Goal: Browse casually

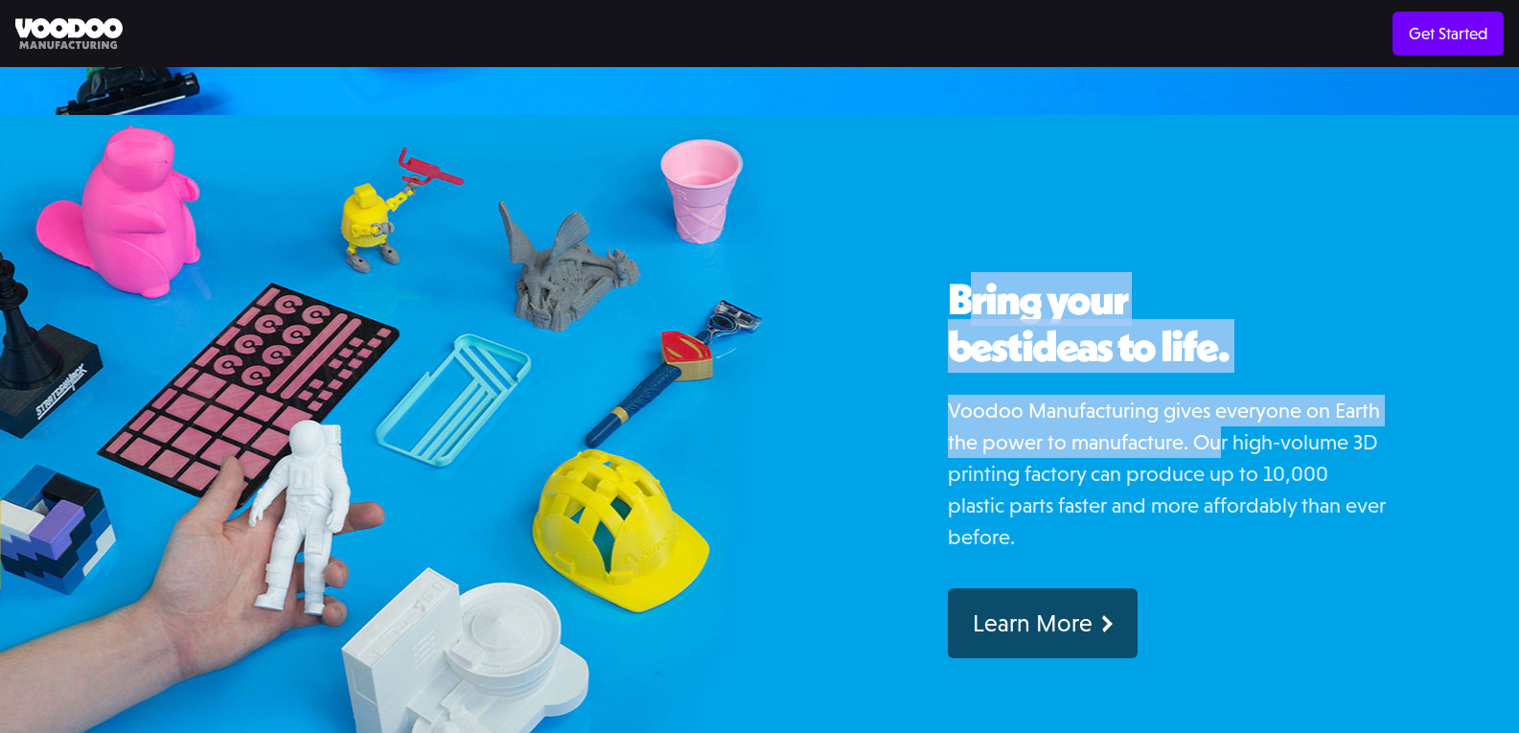
drag, startPoint x: 994, startPoint y: 280, endPoint x: 1290, endPoint y: 416, distance: 325.8
click at [1289, 424] on div "Bring your best ideas to life. Voodoo Manufacturing gives everyone on Earth the…" at bounding box center [1168, 467] width 441 height 383
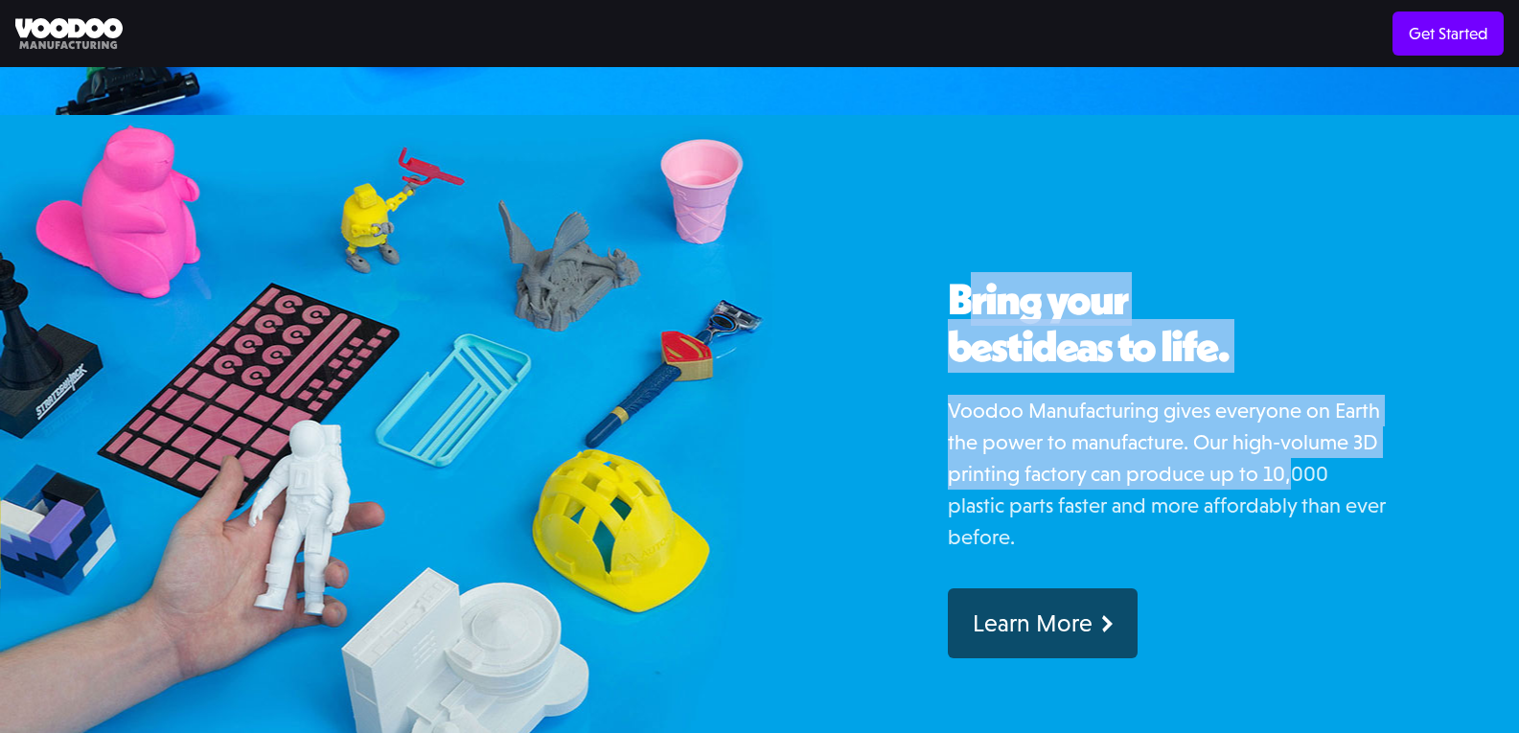
click at [1290, 416] on p "Voodoo Manufacturing gives everyone on Earth the power to manufacture. Our high…" at bounding box center [1168, 474] width 441 height 158
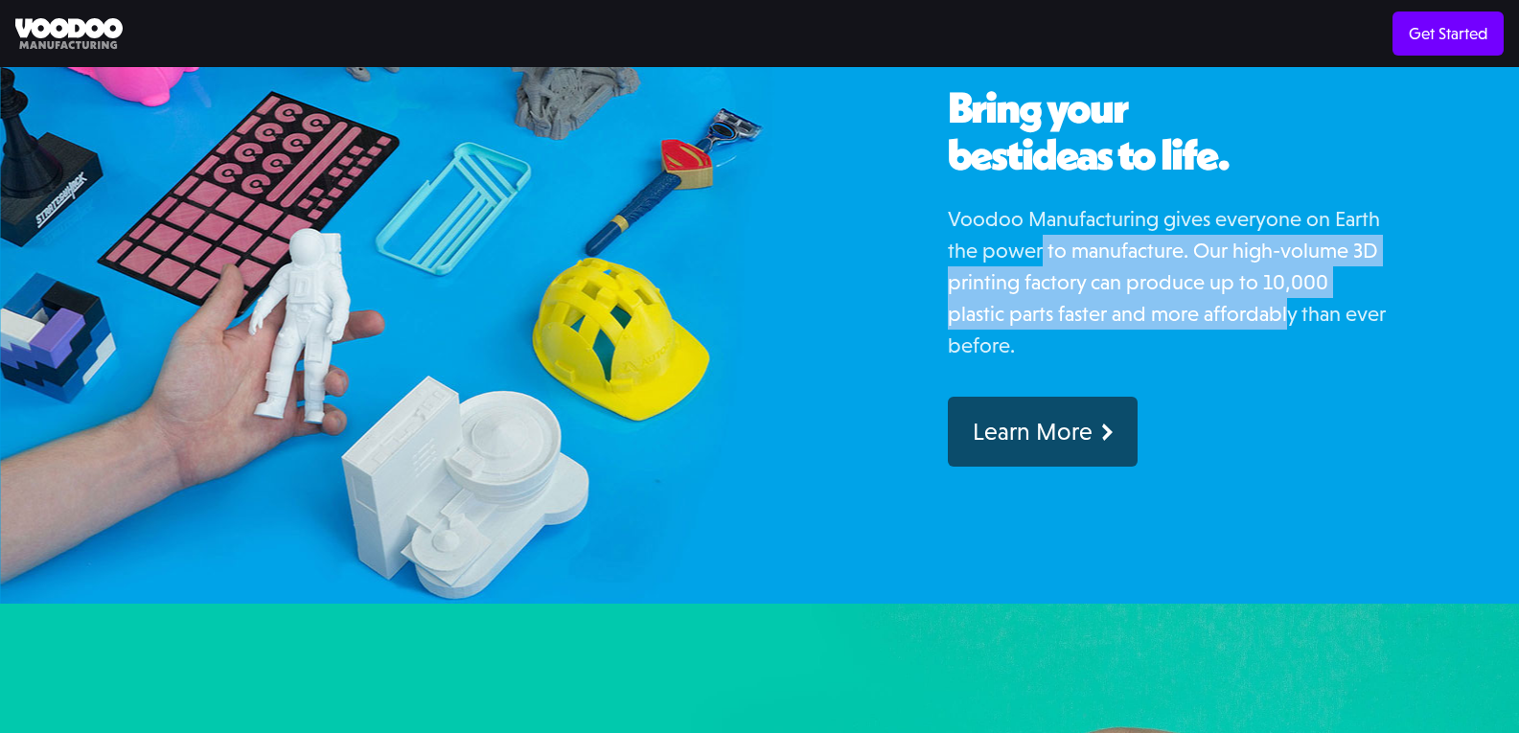
drag, startPoint x: 1042, startPoint y: 199, endPoint x: 1360, endPoint y: 286, distance: 329.9
click at [1337, 286] on p "Voodoo Manufacturing gives everyone on Earth the power to manufacture. Our high…" at bounding box center [1168, 282] width 441 height 158
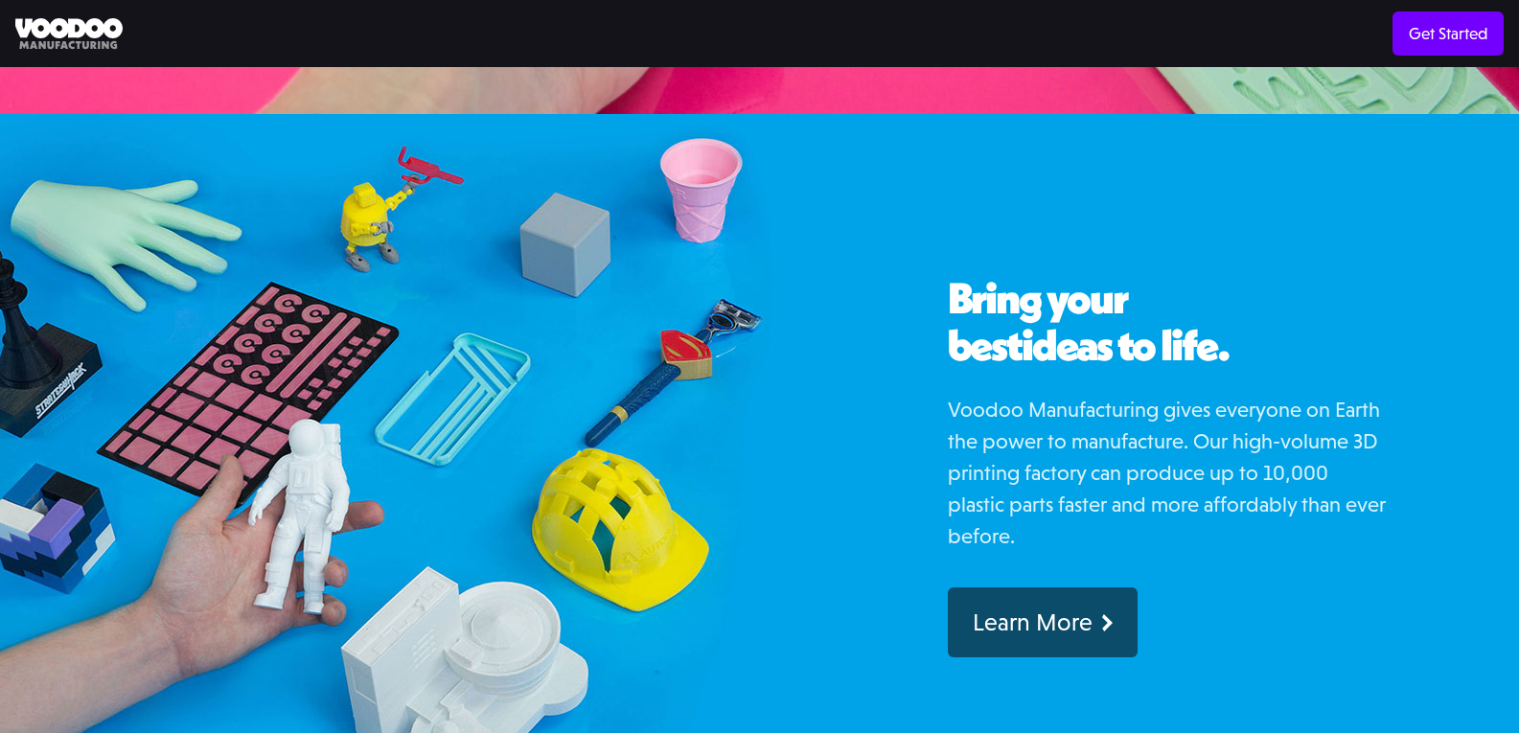
scroll to position [671, 0]
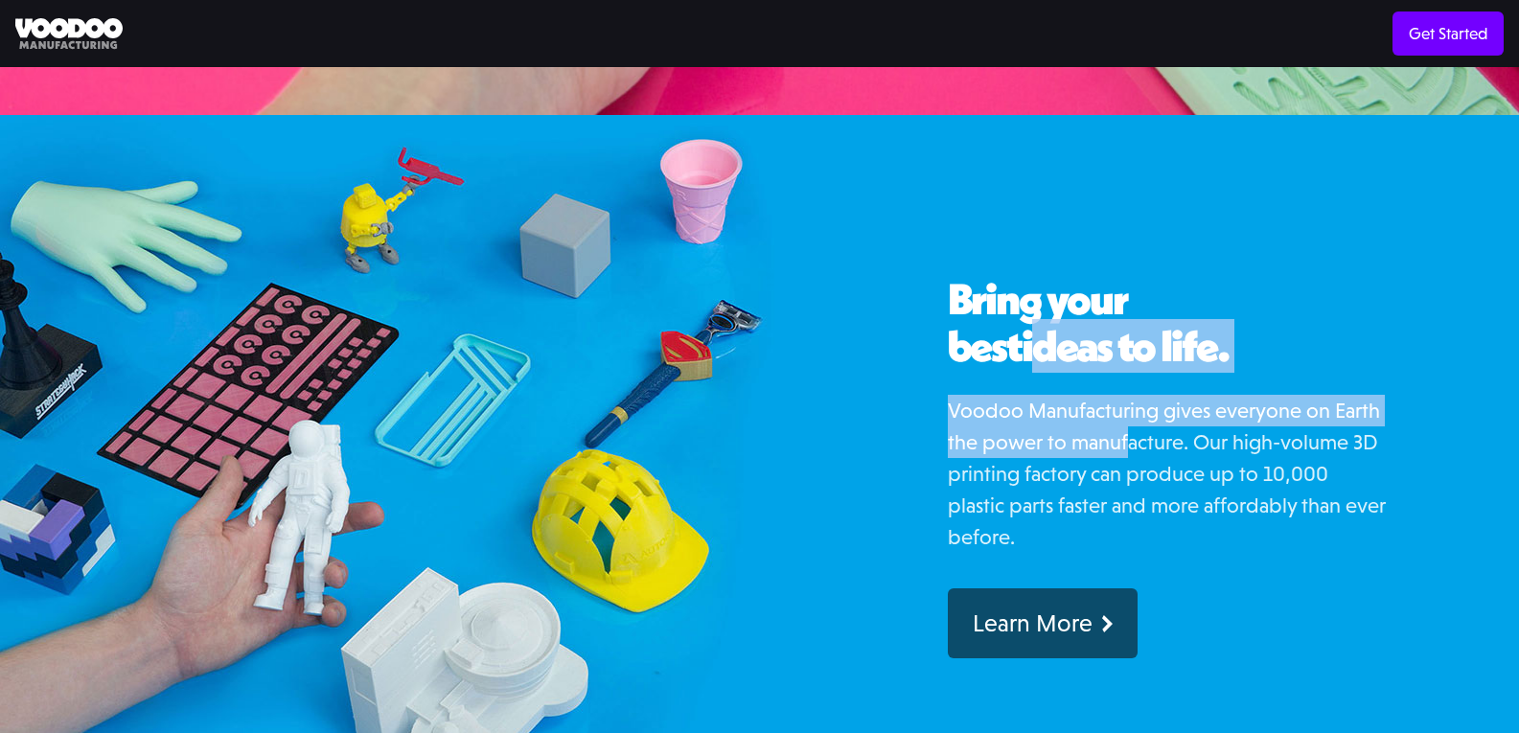
drag, startPoint x: 958, startPoint y: 298, endPoint x: 1142, endPoint y: 394, distance: 207.4
click at [1136, 393] on div "Bring your best ideas to life. Voodoo Manufacturing gives everyone on Earth the…" at bounding box center [1168, 467] width 441 height 383
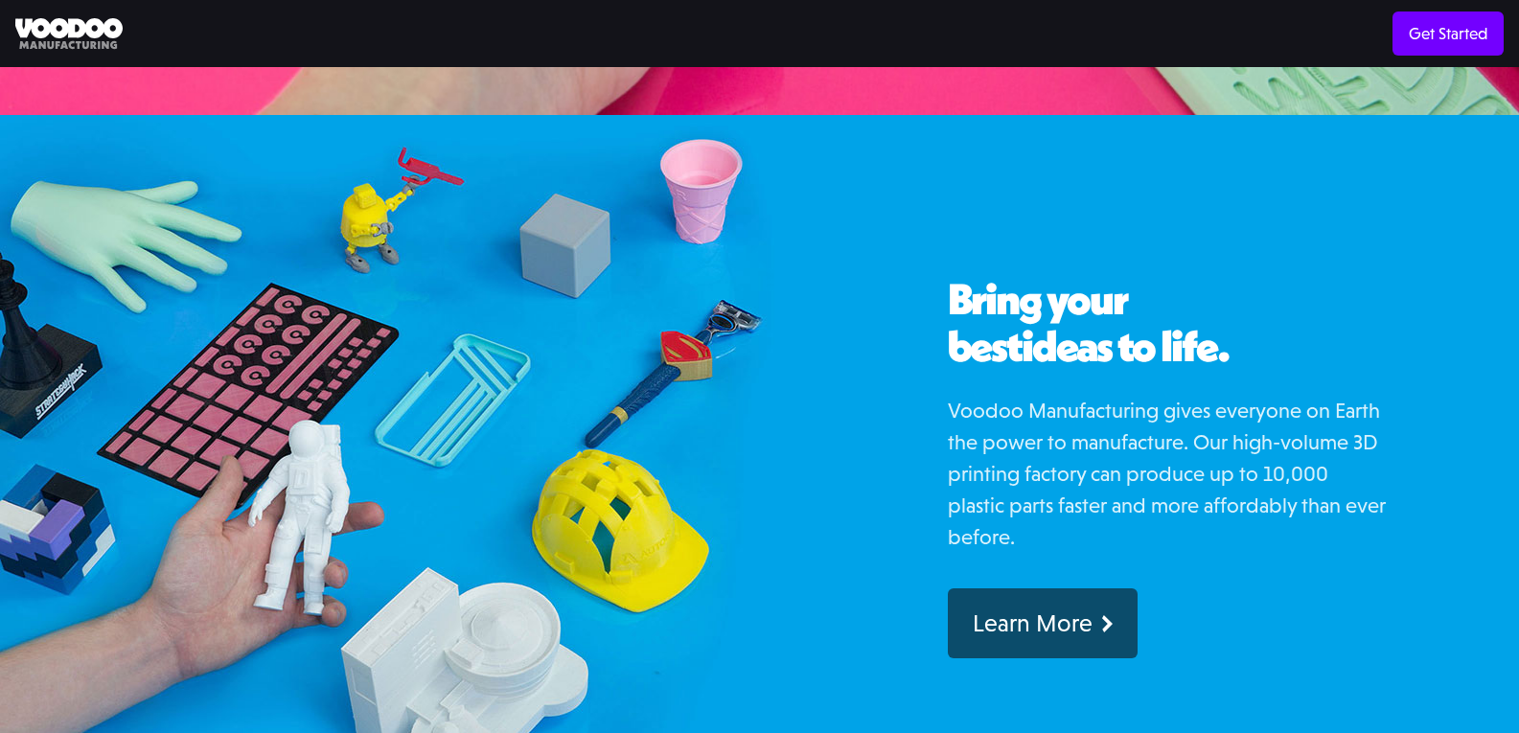
click at [1142, 395] on p "Voodoo Manufacturing gives everyone on Earth the power to manufacture. Our high…" at bounding box center [1168, 474] width 441 height 158
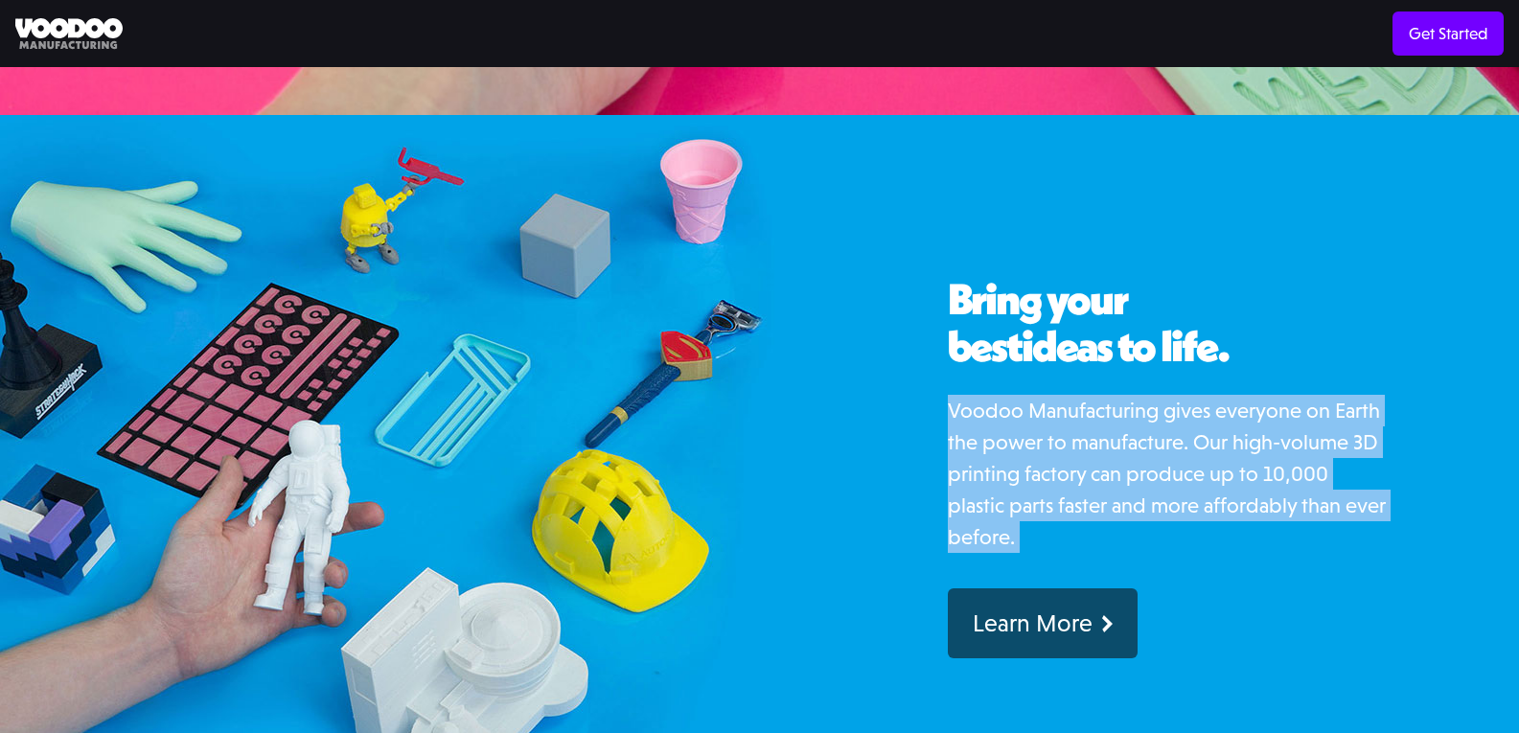
click at [1142, 395] on p "Voodoo Manufacturing gives everyone on Earth the power to manufacture. Our high…" at bounding box center [1168, 474] width 441 height 158
click at [1019, 395] on p "Voodoo Manufacturing gives everyone on Earth the power to manufacture. Our high…" at bounding box center [1168, 474] width 441 height 158
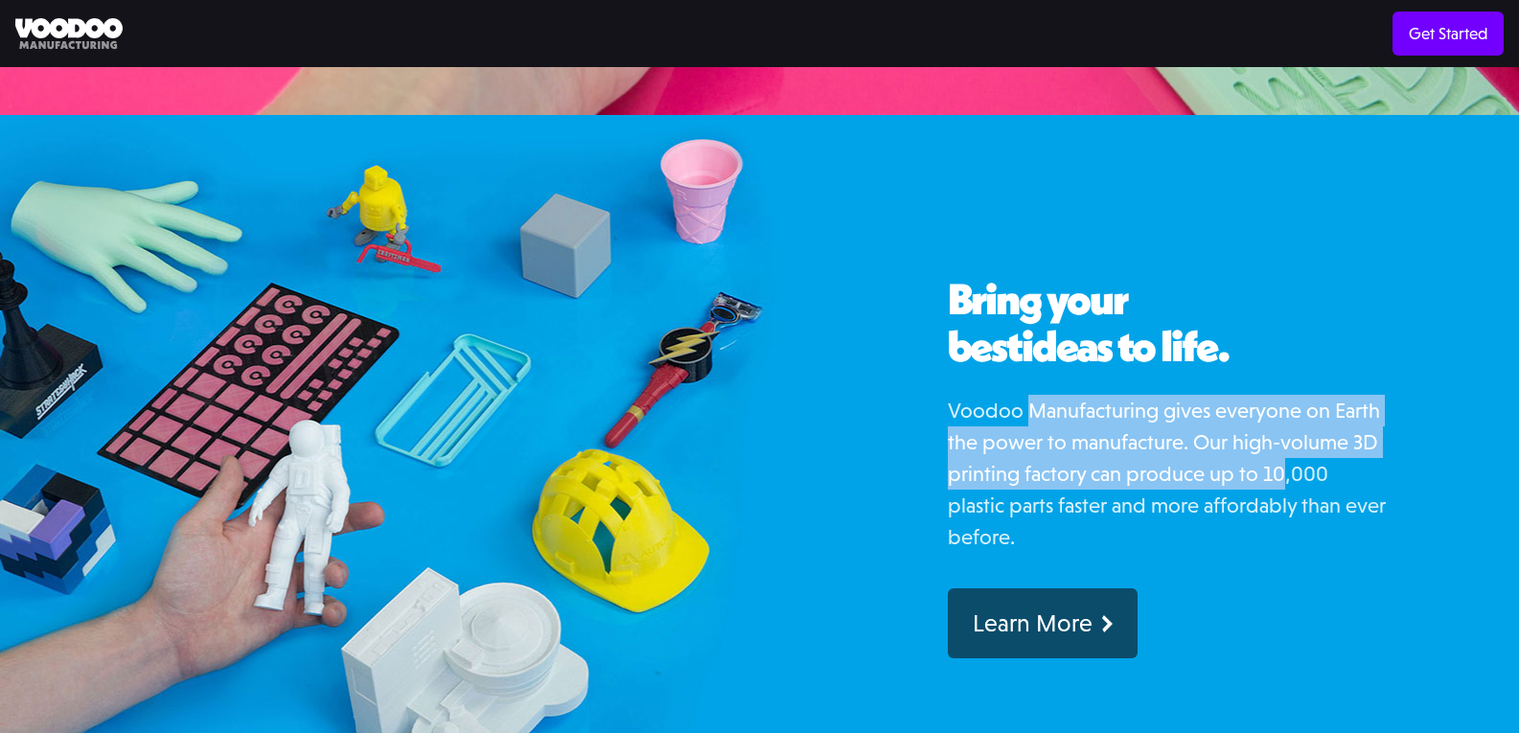
drag, startPoint x: 1192, startPoint y: 400, endPoint x: 1343, endPoint y: 433, distance: 155.1
click at [1342, 433] on p "Voodoo Manufacturing gives everyone on Earth the power to manufacture. Our high…" at bounding box center [1168, 474] width 441 height 158
click at [1343, 433] on p "Voodoo Manufacturing gives everyone on Earth the power to manufacture. Our high…" at bounding box center [1168, 474] width 441 height 158
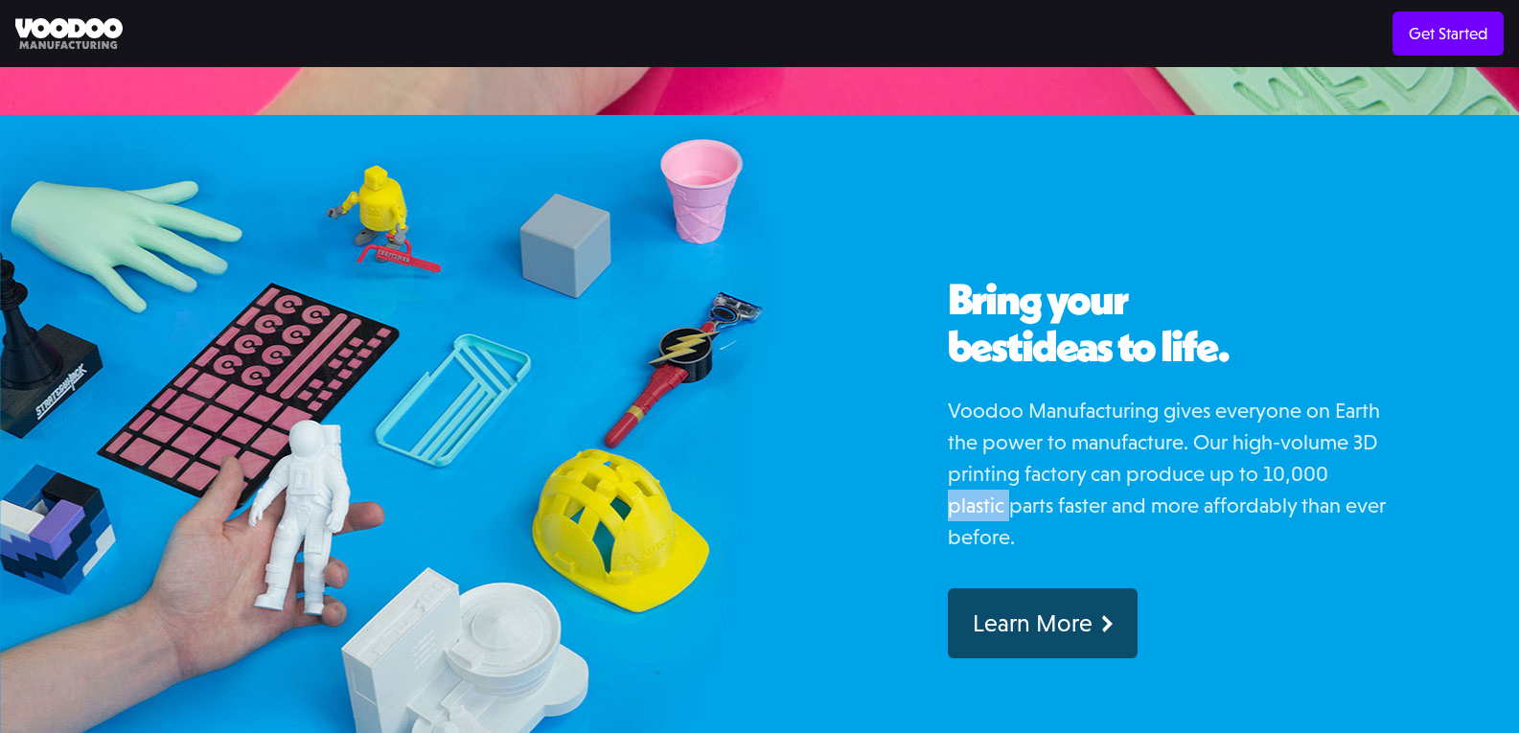
click at [1343, 433] on p "Voodoo Manufacturing gives everyone on Earth the power to manufacture. Our high…" at bounding box center [1168, 474] width 441 height 158
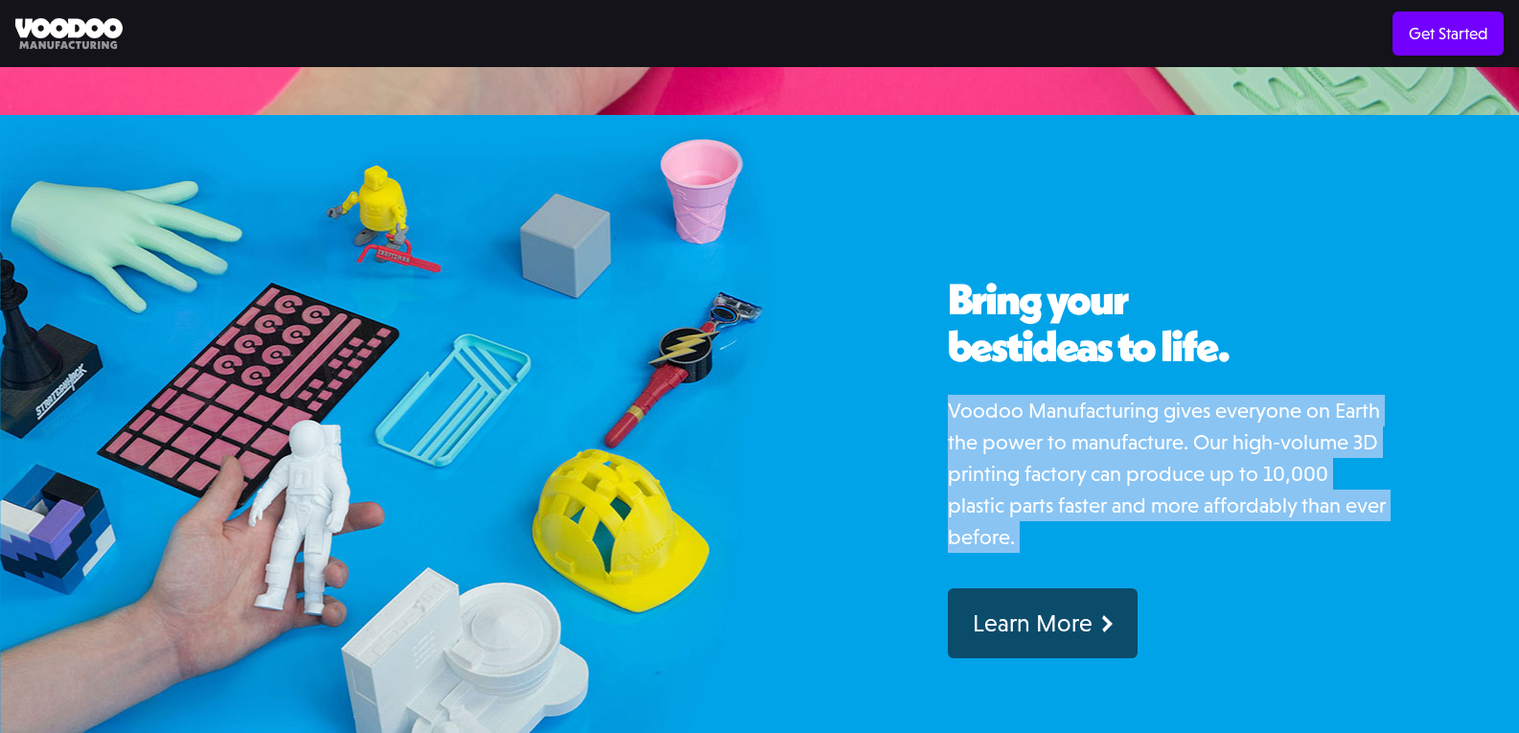
click at [1343, 433] on p "Voodoo Manufacturing gives everyone on Earth the power to manufacture. Our high…" at bounding box center [1168, 474] width 441 height 158
click at [971, 395] on p "Voodoo Manufacturing gives everyone on Earth the power to manufacture. Our high…" at bounding box center [1168, 474] width 441 height 158
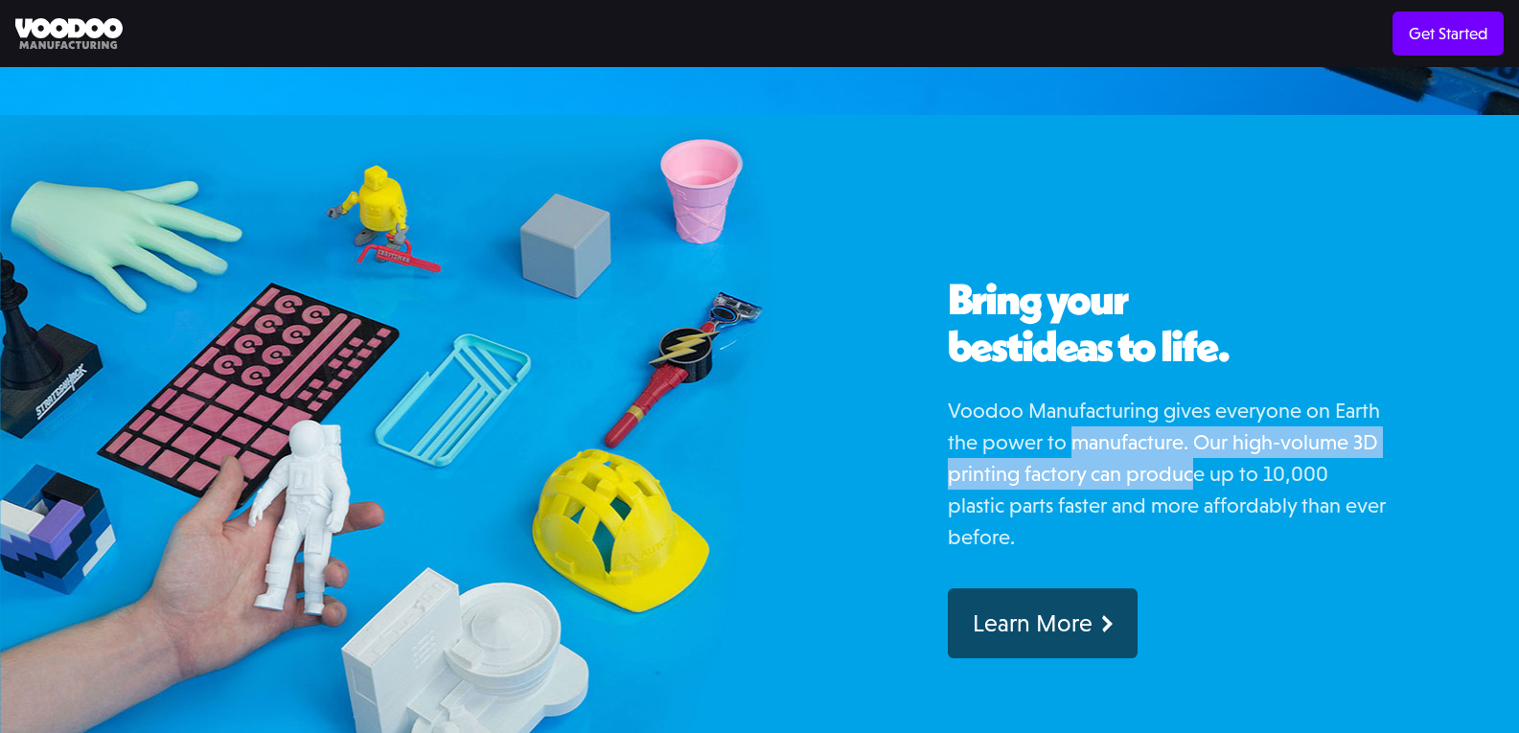
drag, startPoint x: 1129, startPoint y: 431, endPoint x: 1253, endPoint y: 445, distance: 125.3
click at [1216, 443] on p "Voodoo Manufacturing gives everyone on Earth the power to manufacture. Our high…" at bounding box center [1168, 474] width 441 height 158
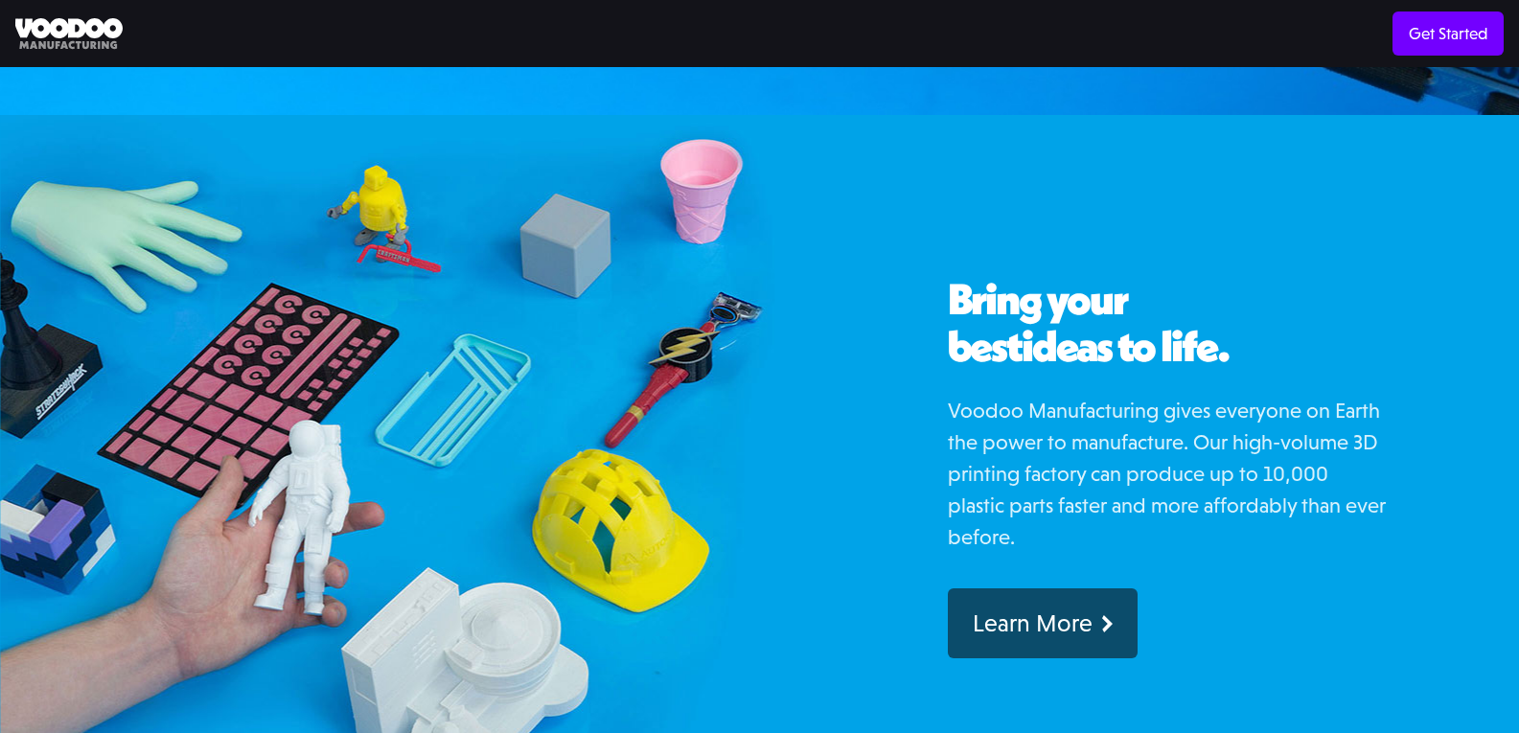
click at [1253, 445] on p "Voodoo Manufacturing gives everyone on Earth the power to manufacture. Our high…" at bounding box center [1168, 474] width 441 height 158
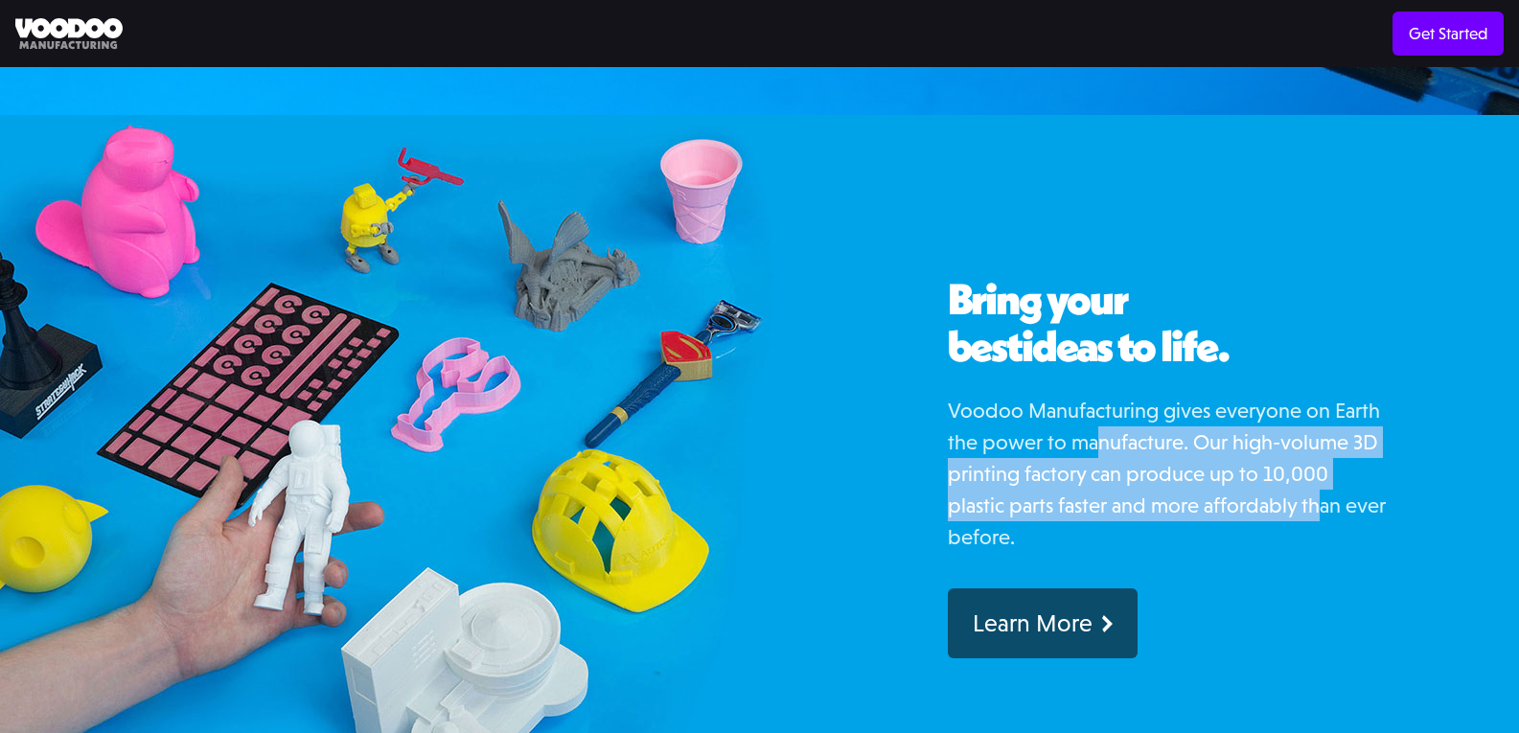
drag, startPoint x: 1233, startPoint y: 454, endPoint x: 1102, endPoint y: 418, distance: 136.2
click at [1102, 418] on p "Voodoo Manufacturing gives everyone on Earth the power to manufacture. Our high…" at bounding box center [1168, 474] width 441 height 158
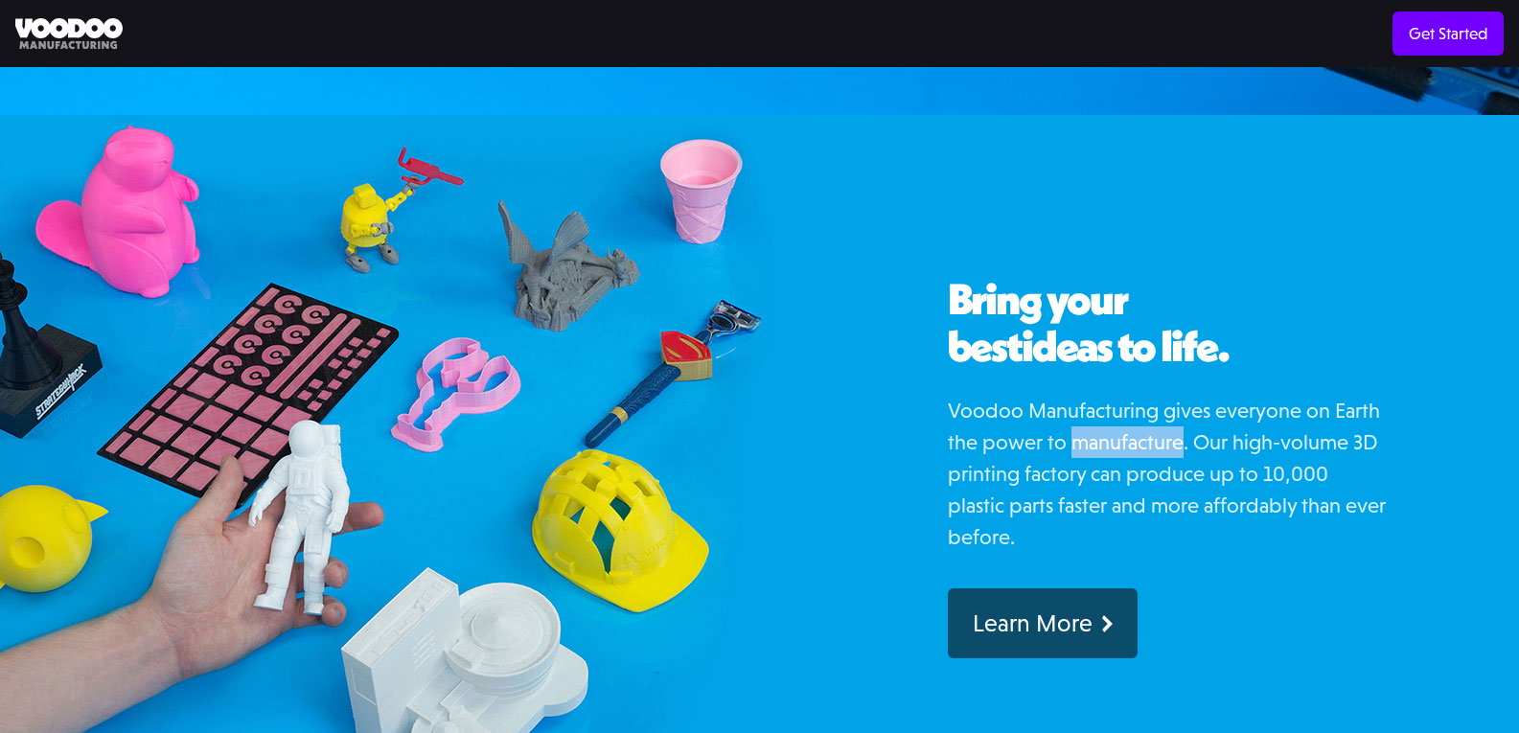
click at [1102, 418] on p "Voodoo Manufacturing gives everyone on Earth the power to manufacture. Our high…" at bounding box center [1168, 474] width 441 height 158
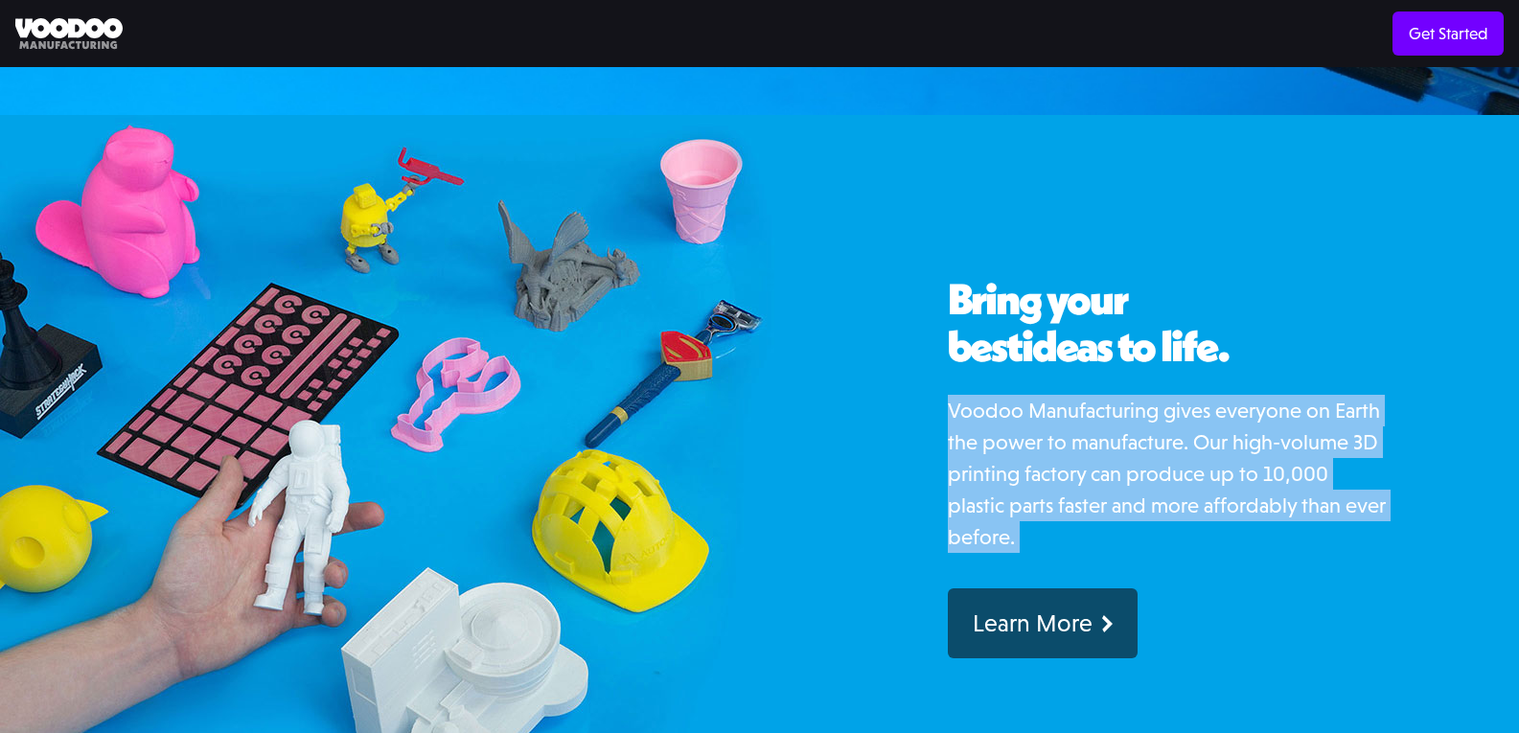
click at [1102, 418] on p "Voodoo Manufacturing gives everyone on Earth the power to manufacture. Our high…" at bounding box center [1168, 474] width 441 height 158
click at [1020, 395] on p "Voodoo Manufacturing gives everyone on Earth the power to manufacture. Our high…" at bounding box center [1168, 474] width 441 height 158
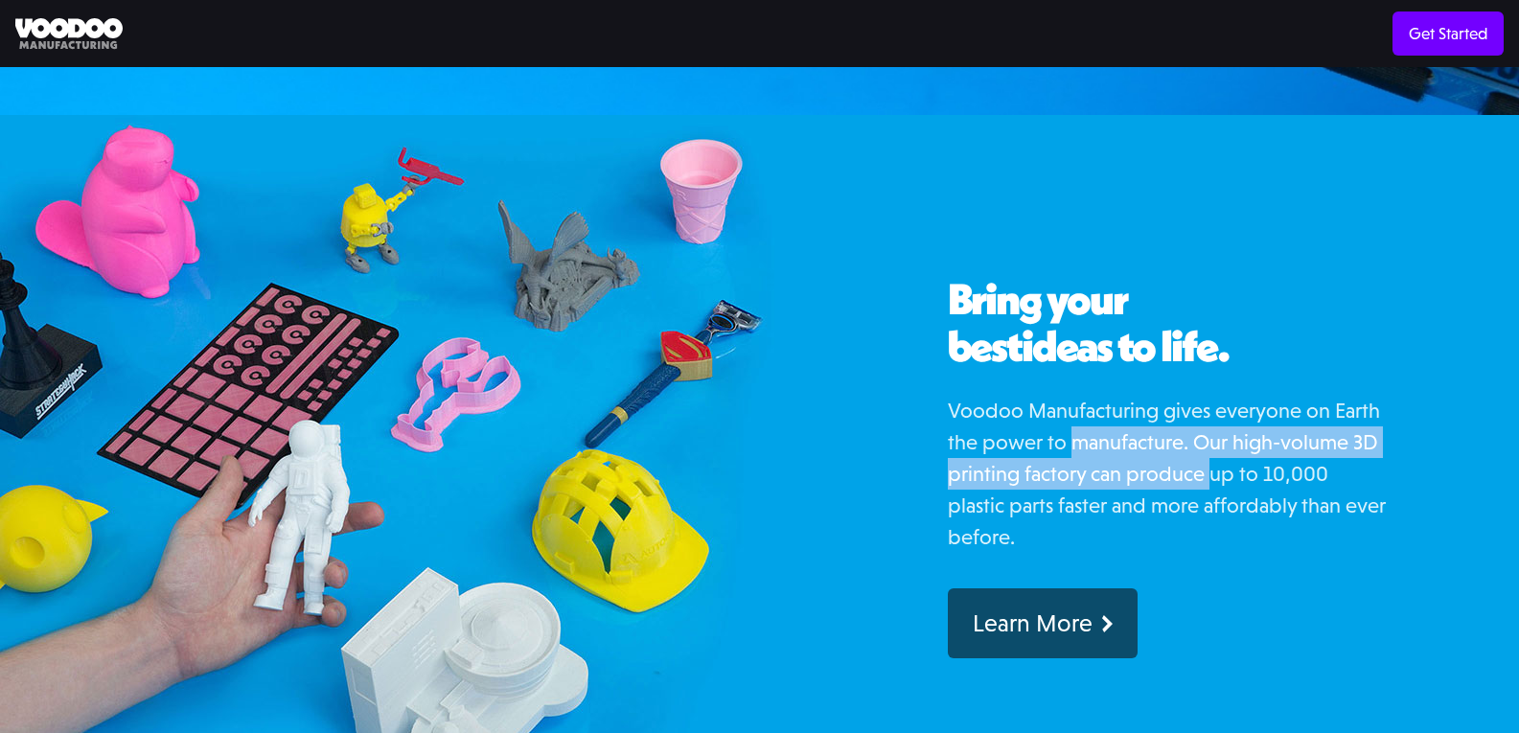
drag, startPoint x: 1086, startPoint y: 408, endPoint x: 1297, endPoint y: 453, distance: 216.5
click at [1276, 452] on p "Voodoo Manufacturing gives everyone on Earth the power to manufacture. Our high…" at bounding box center [1168, 474] width 441 height 158
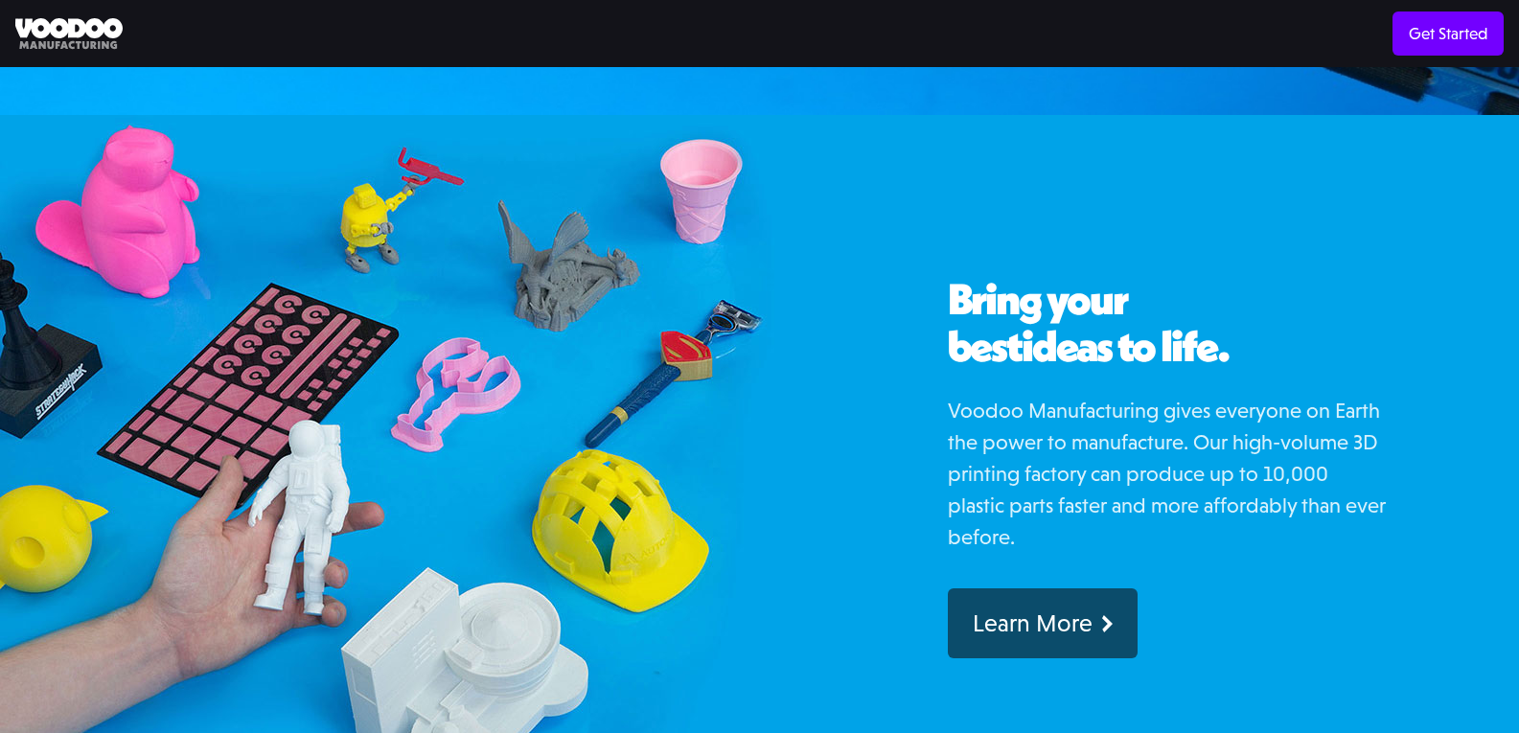
click at [1317, 451] on p "Voodoo Manufacturing gives everyone on Earth the power to manufacture. Our high…" at bounding box center [1168, 474] width 441 height 158
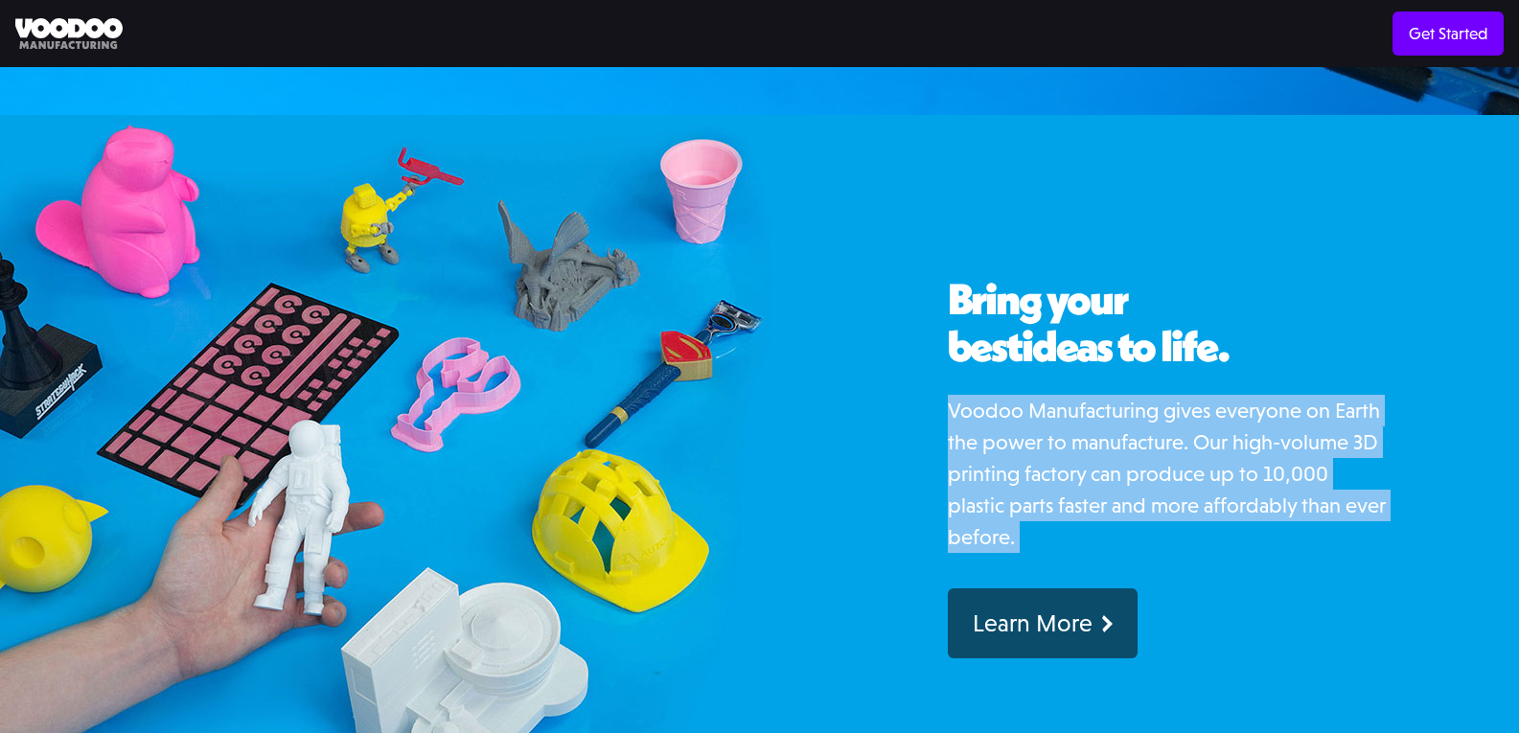
click at [1317, 451] on p "Voodoo Manufacturing gives everyone on Earth the power to manufacture. Our high…" at bounding box center [1168, 474] width 441 height 158
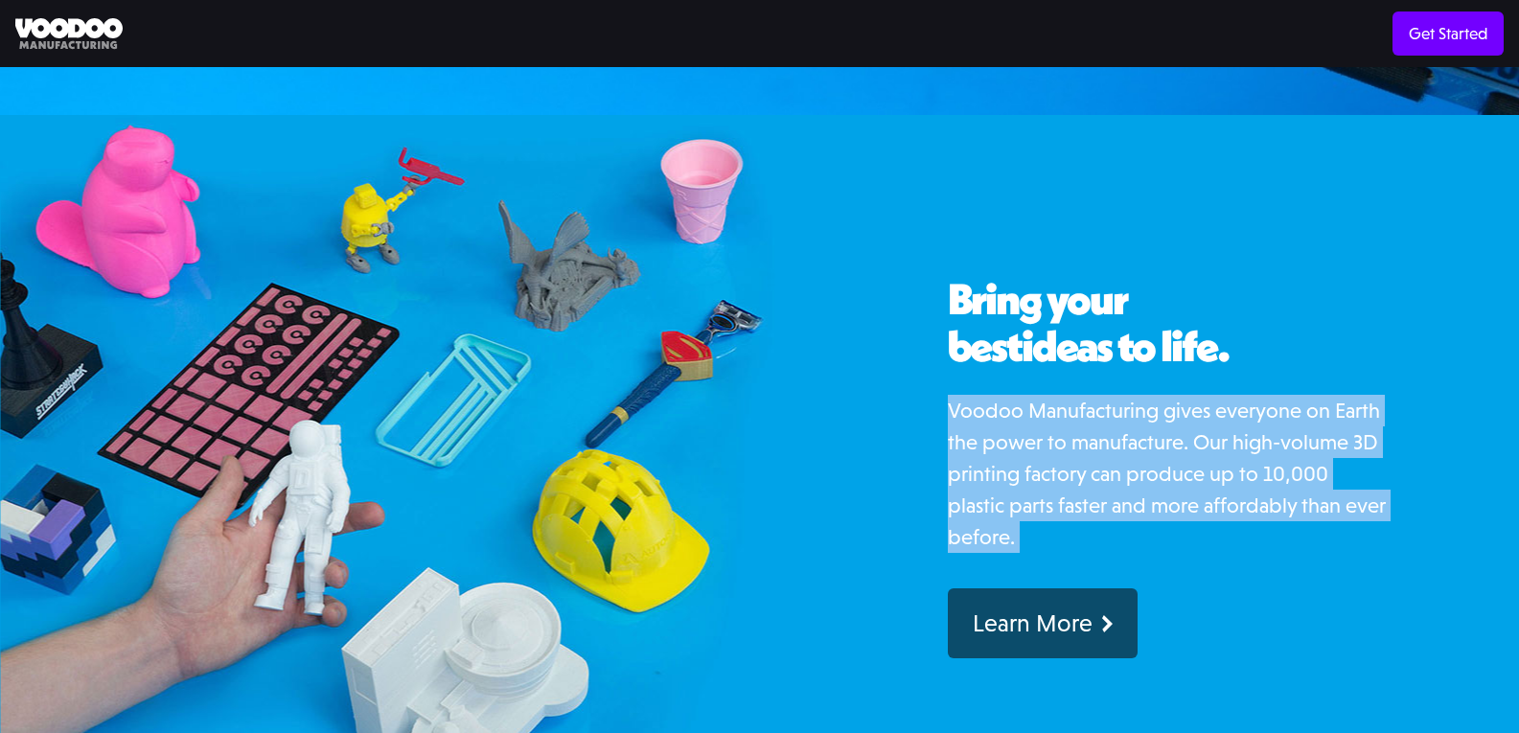
click at [1262, 419] on p "Voodoo Manufacturing gives everyone on Earth the power to manufacture. Our high…" at bounding box center [1168, 474] width 441 height 158
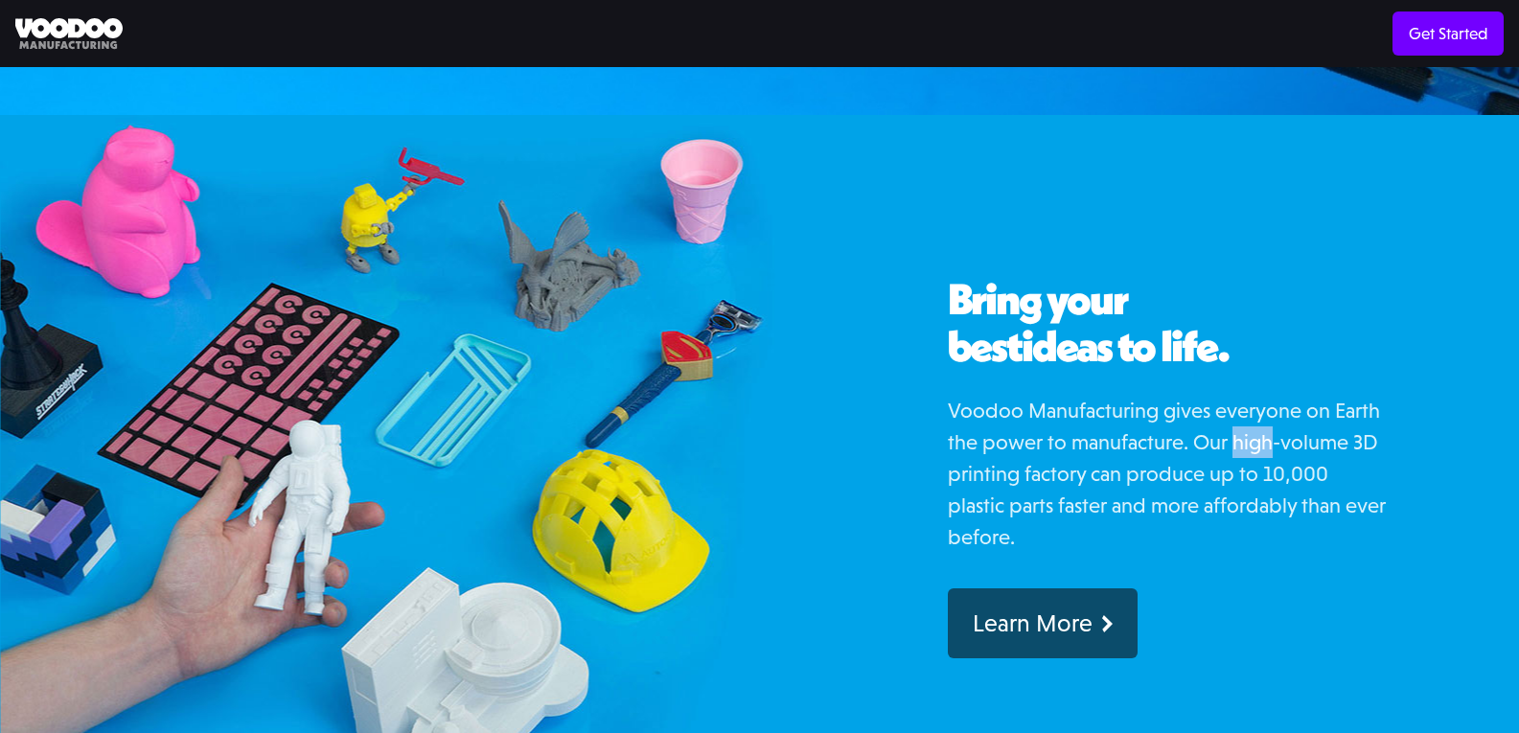
click at [1262, 419] on p "Voodoo Manufacturing gives everyone on Earth the power to manufacture. Our high…" at bounding box center [1168, 474] width 441 height 158
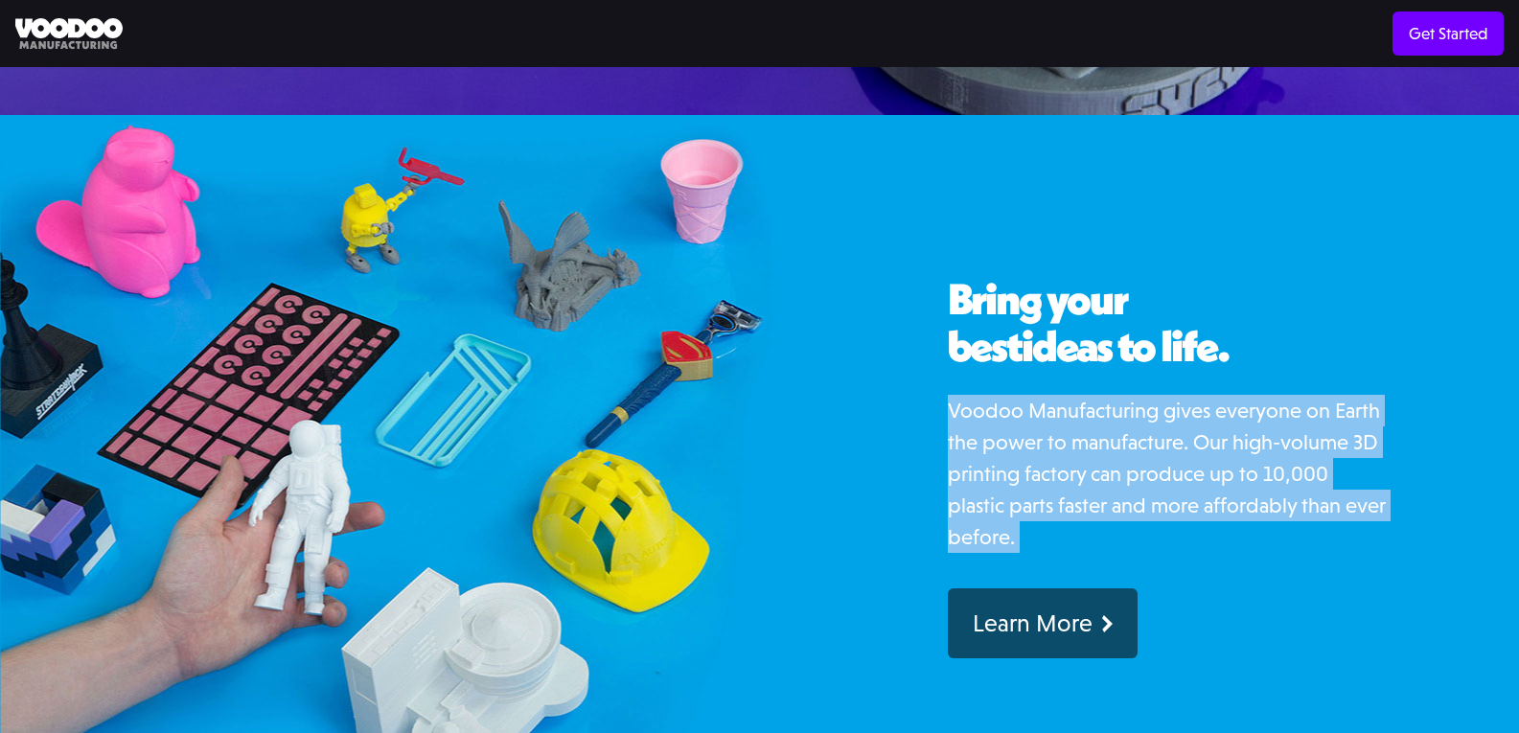
click at [1262, 419] on p "Voodoo Manufacturing gives everyone on Earth the power to manufacture. Our high…" at bounding box center [1168, 474] width 441 height 158
click at [1115, 395] on p "Voodoo Manufacturing gives everyone on Earth the power to manufacture. Our high…" at bounding box center [1168, 474] width 441 height 158
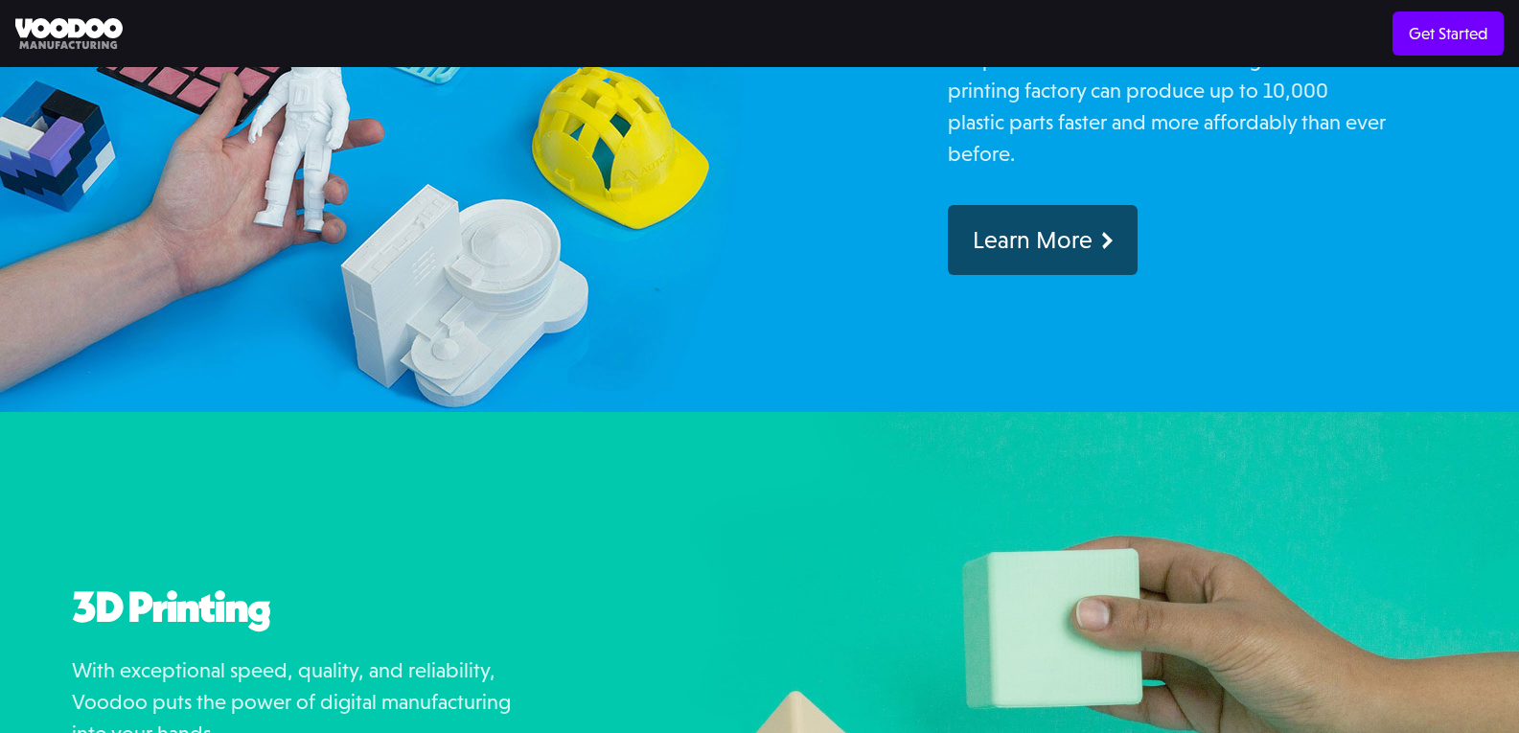
scroll to position [1341, 0]
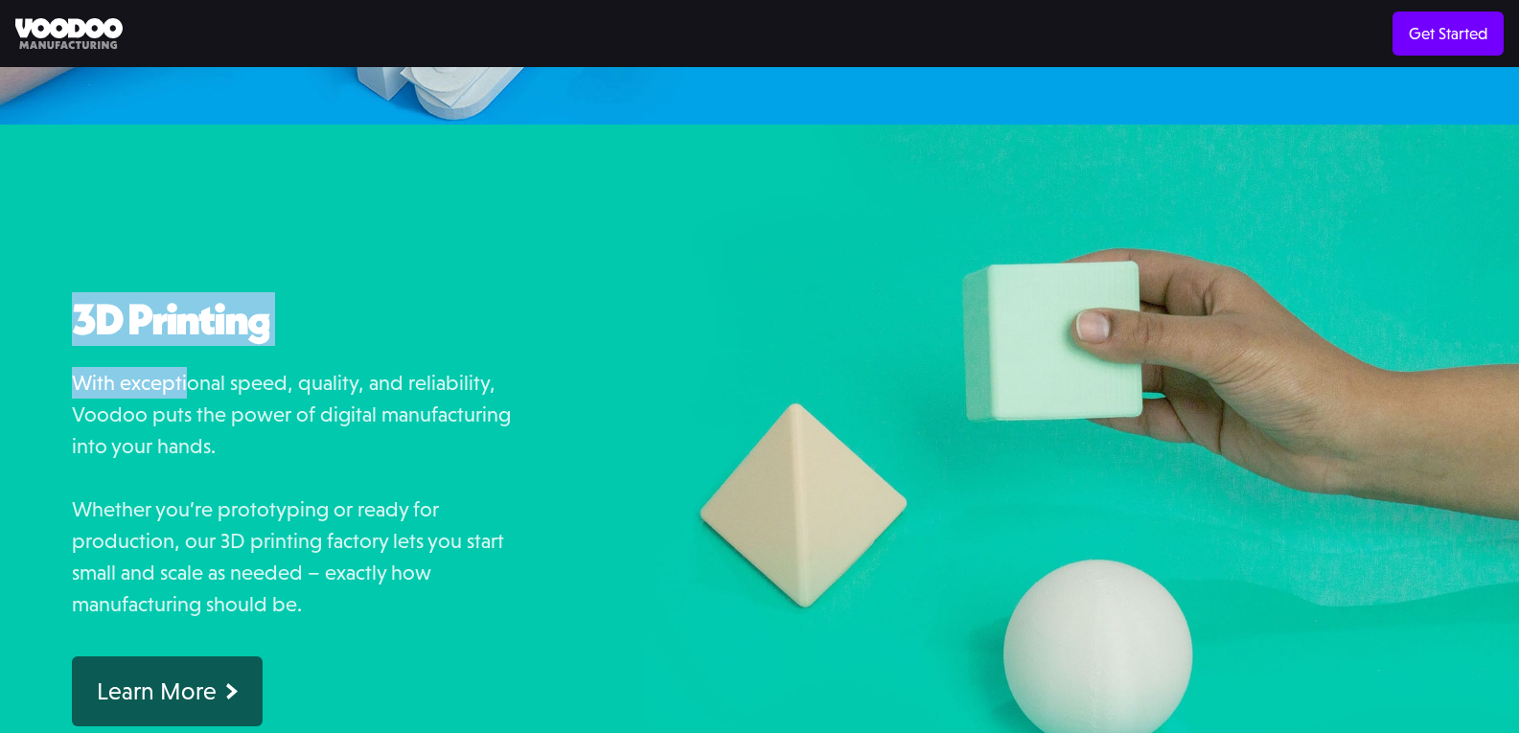
drag, startPoint x: 12, startPoint y: 244, endPoint x: 403, endPoint y: 350, distance: 404.9
click at [286, 347] on div "3D Printing With exceptional speed, quality, and reliability, Voodoo puts the p…" at bounding box center [321, 499] width 643 height 749
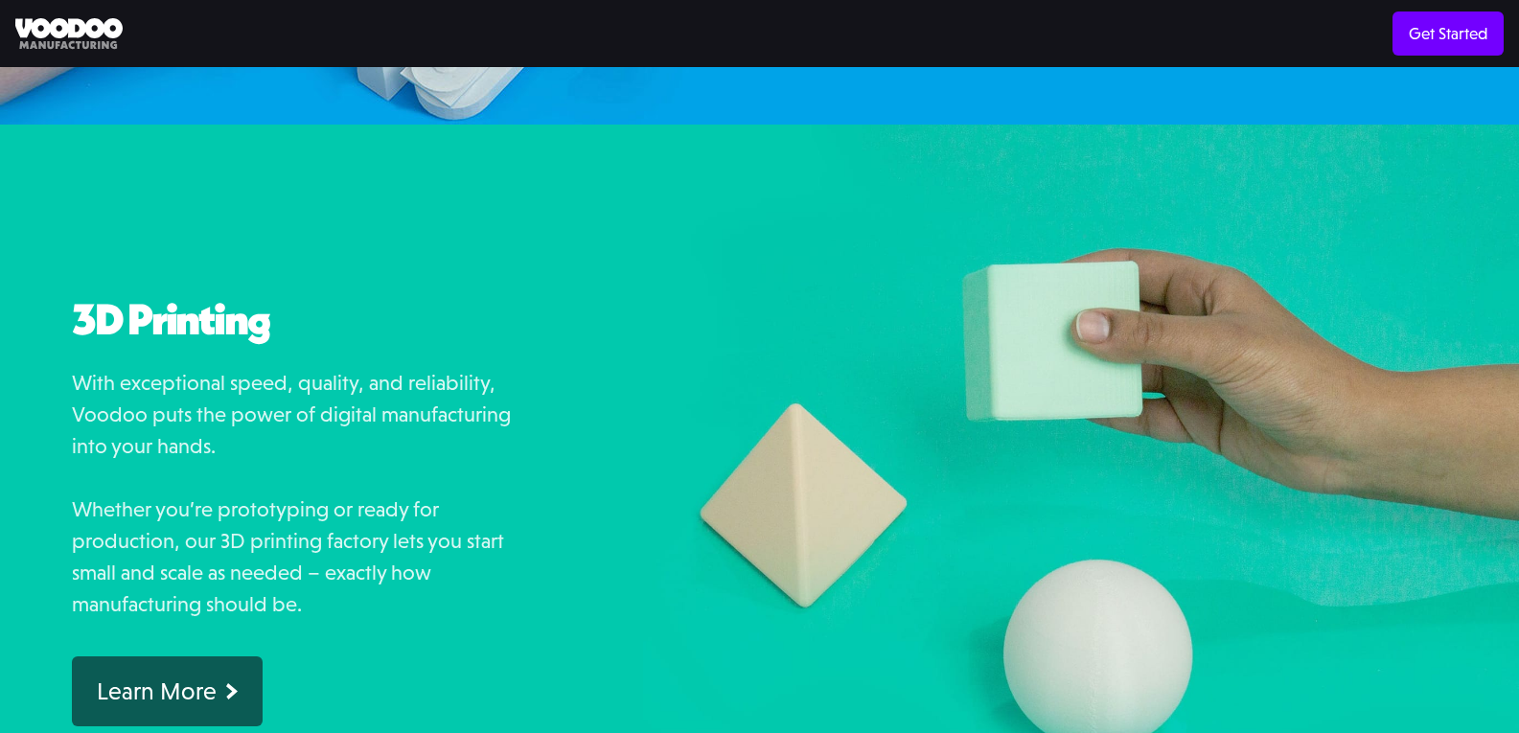
click at [412, 367] on p "With exceptional speed, quality, and reliability, Voodoo puts the power of digi…" at bounding box center [292, 493] width 441 height 253
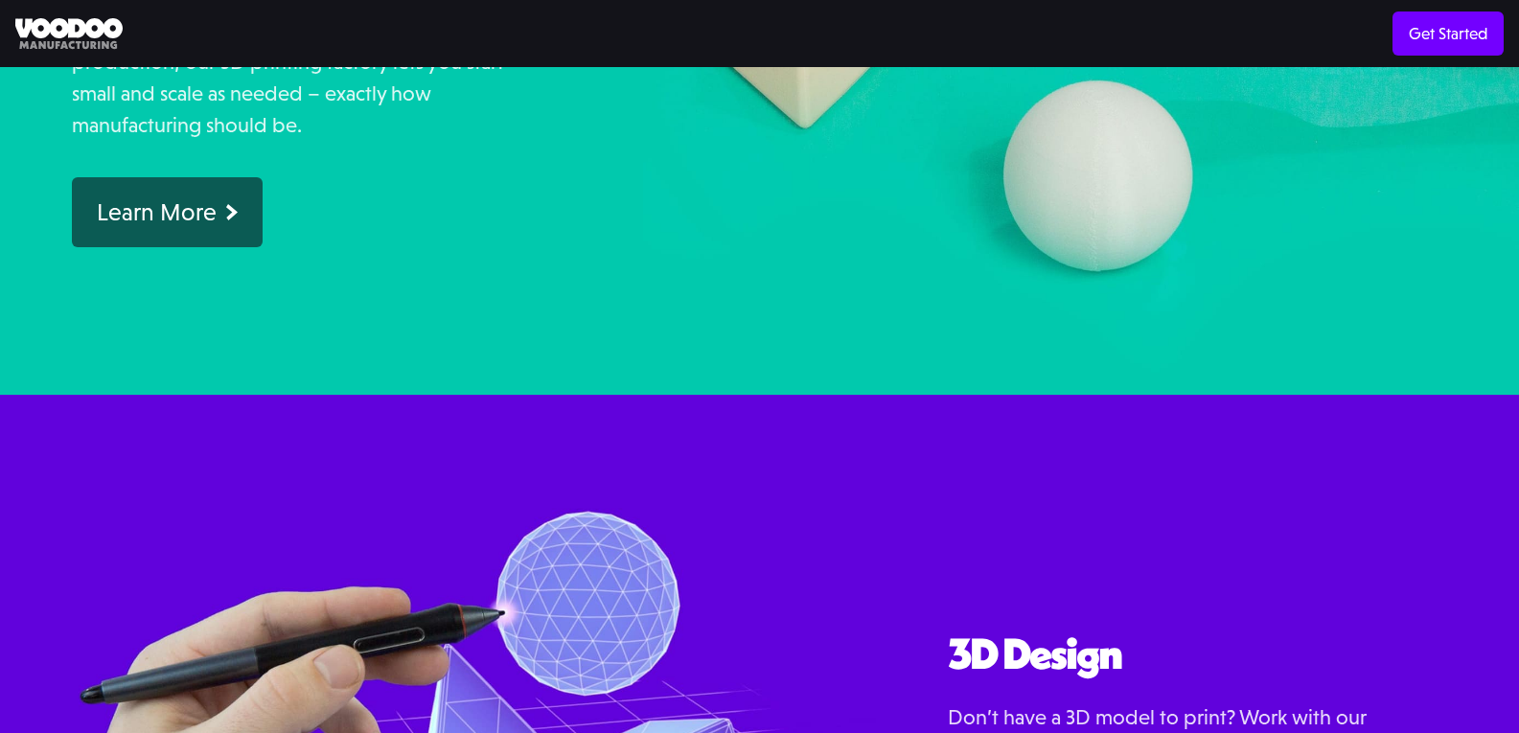
scroll to position [2204, 0]
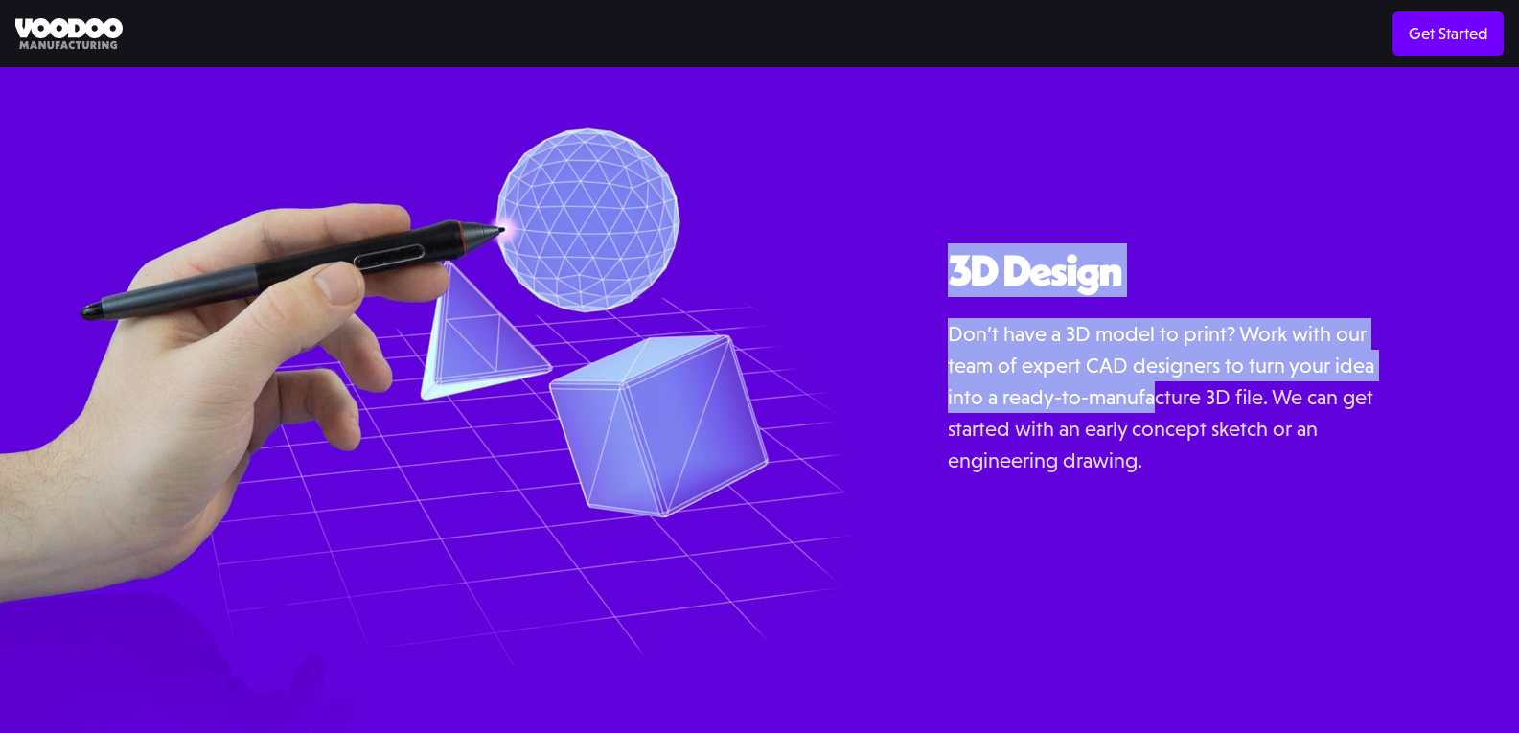
drag, startPoint x: 892, startPoint y: 232, endPoint x: 1215, endPoint y: 390, distance: 359.5
click at [1174, 381] on div "3D Design Don’t have a 3D model to print? Work with our team of expert CAD desi…" at bounding box center [1197, 385] width 643 height 749
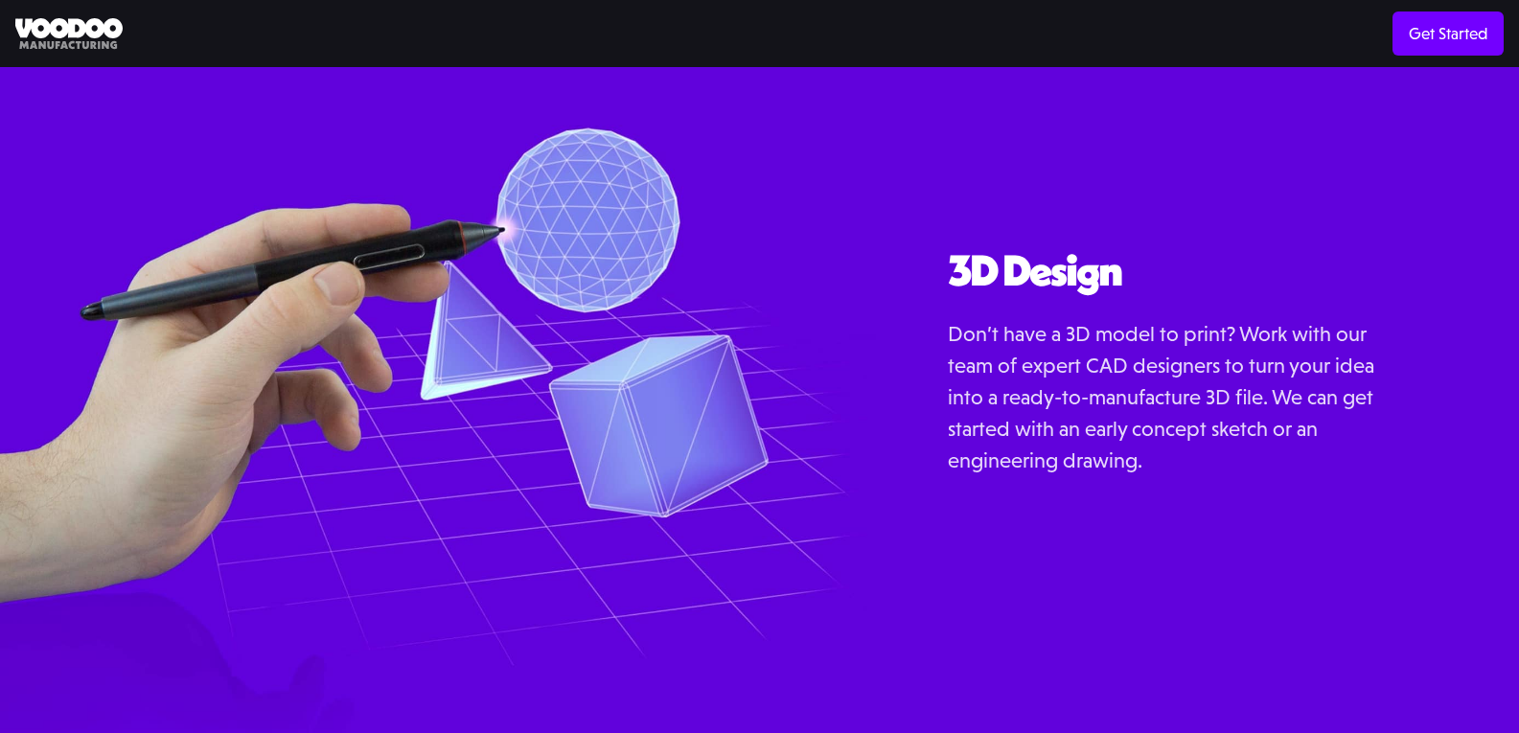
click at [1215, 390] on p "Don’t have a 3D model to print? Work with our team of expert CAD designers to t…" at bounding box center [1168, 397] width 441 height 158
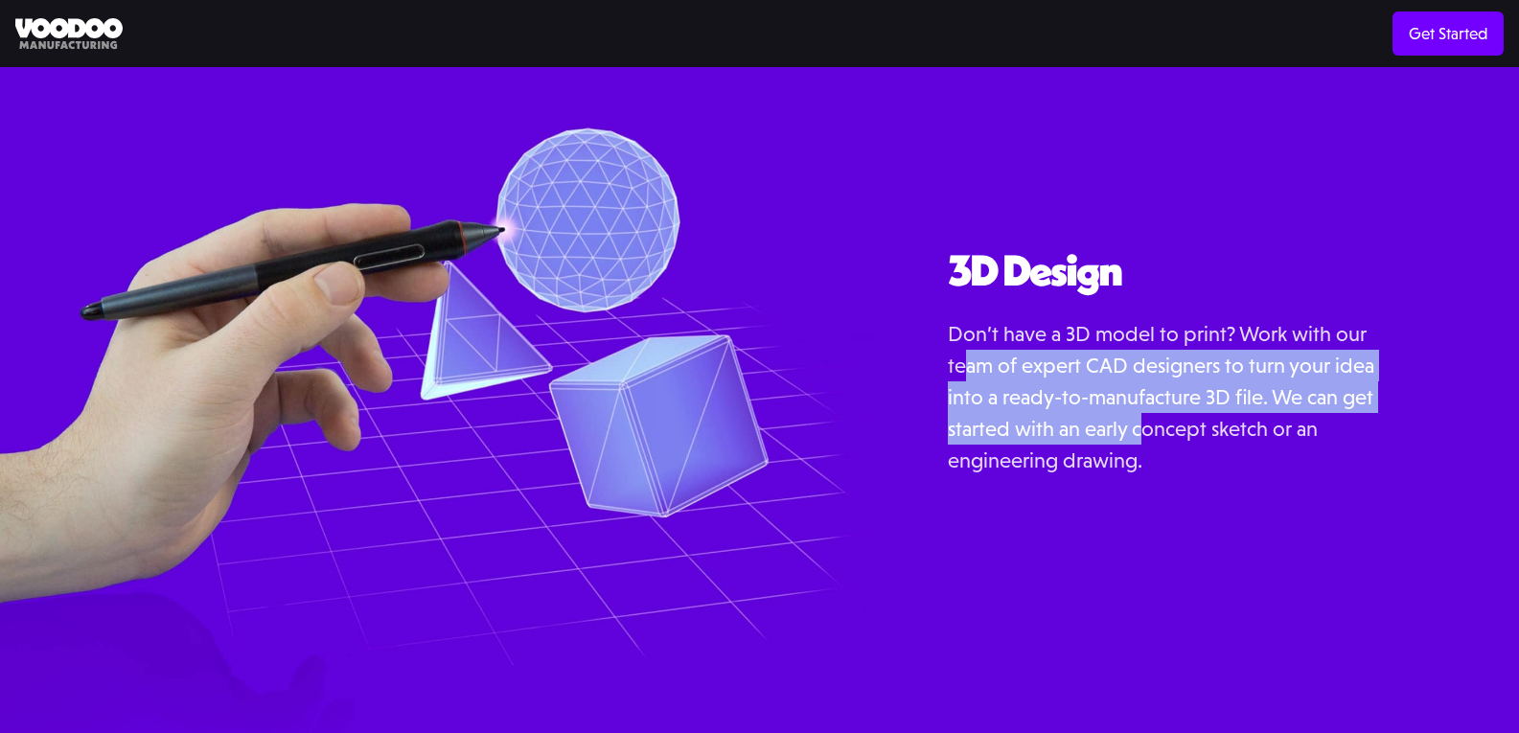
drag, startPoint x: 1068, startPoint y: 384, endPoint x: 956, endPoint y: 309, distance: 134.7
click at [956, 318] on p "Don’t have a 3D model to print? Work with our team of expert CAD designers to t…" at bounding box center [1168, 397] width 441 height 158
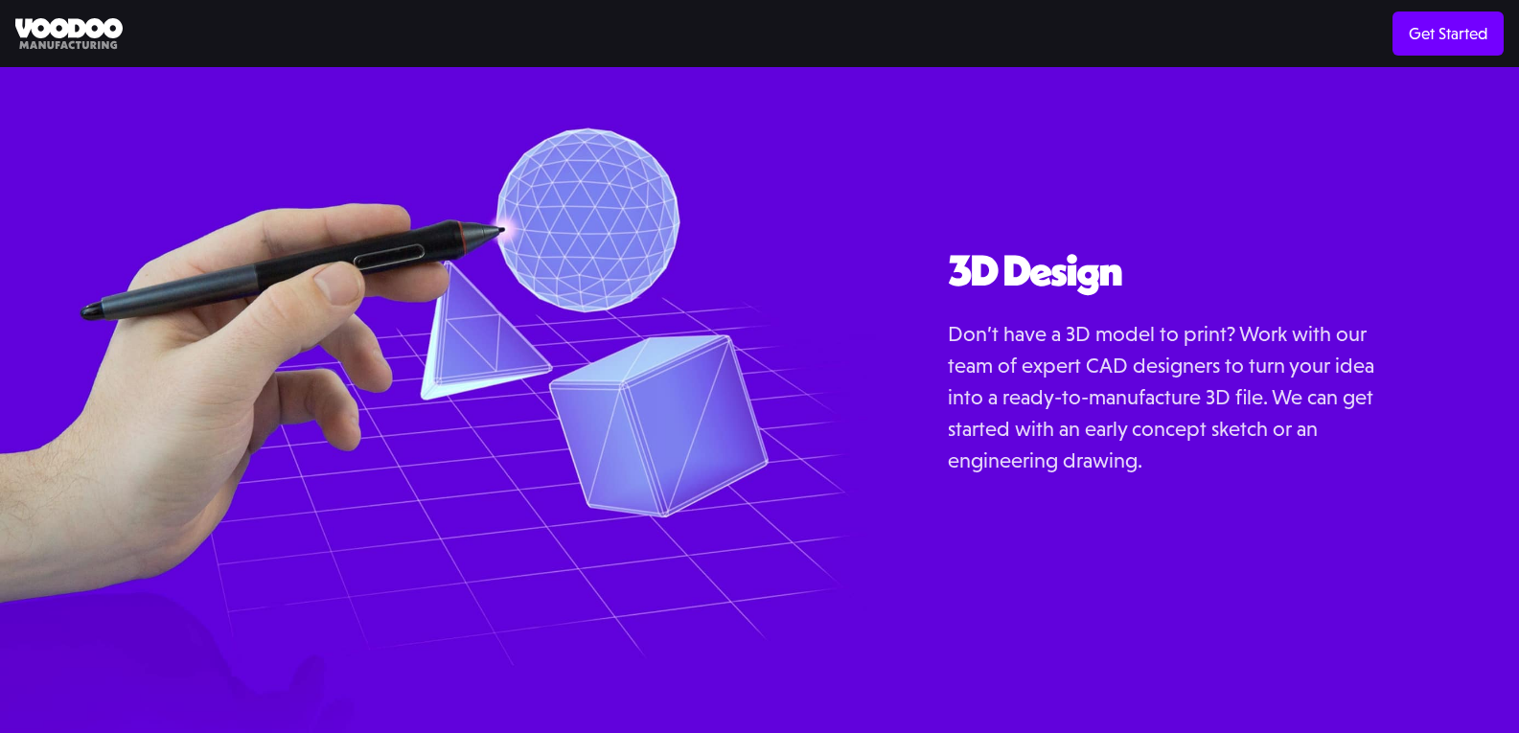
click at [949, 318] on p "Don’t have a 3D model to print? Work with our team of expert CAD designers to t…" at bounding box center [1168, 397] width 441 height 158
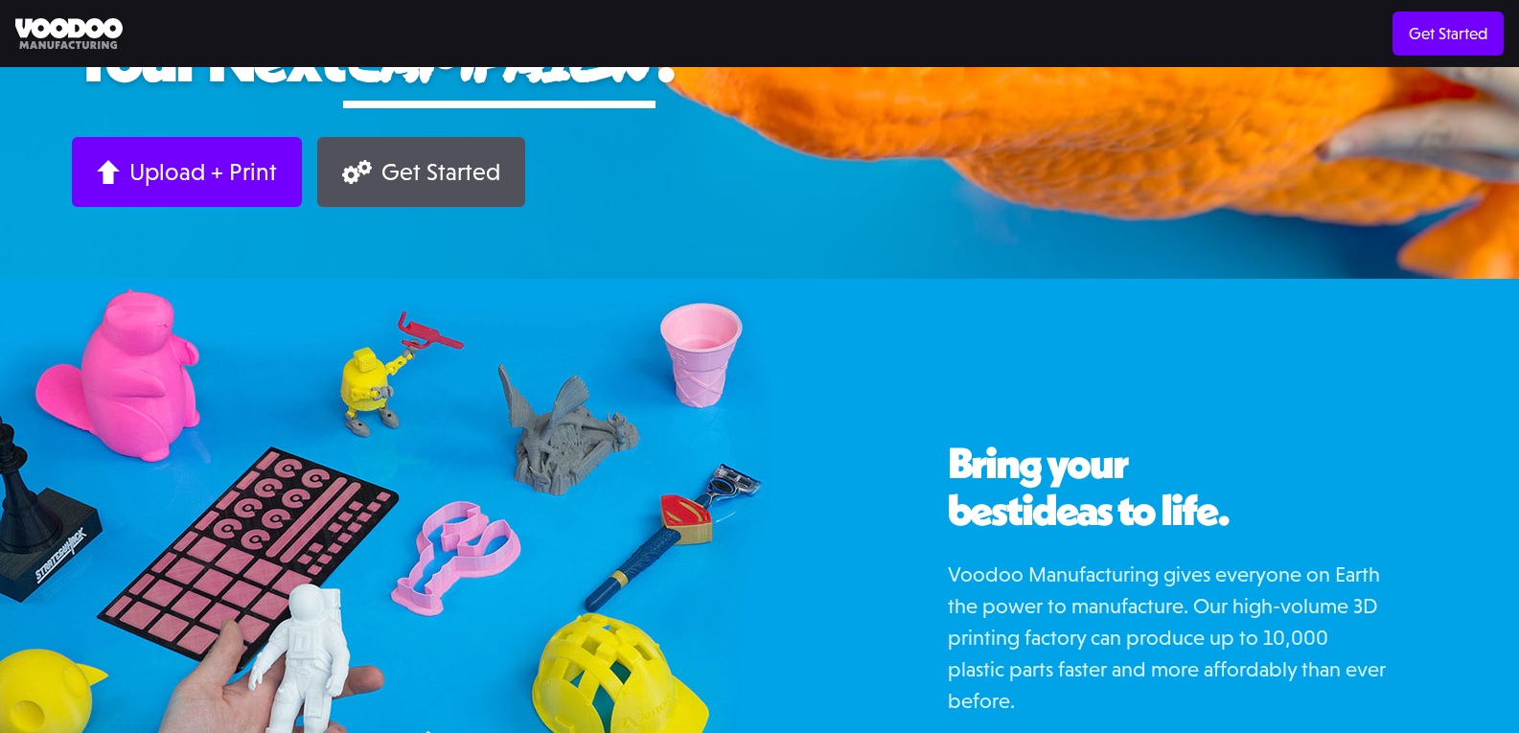
scroll to position [671, 0]
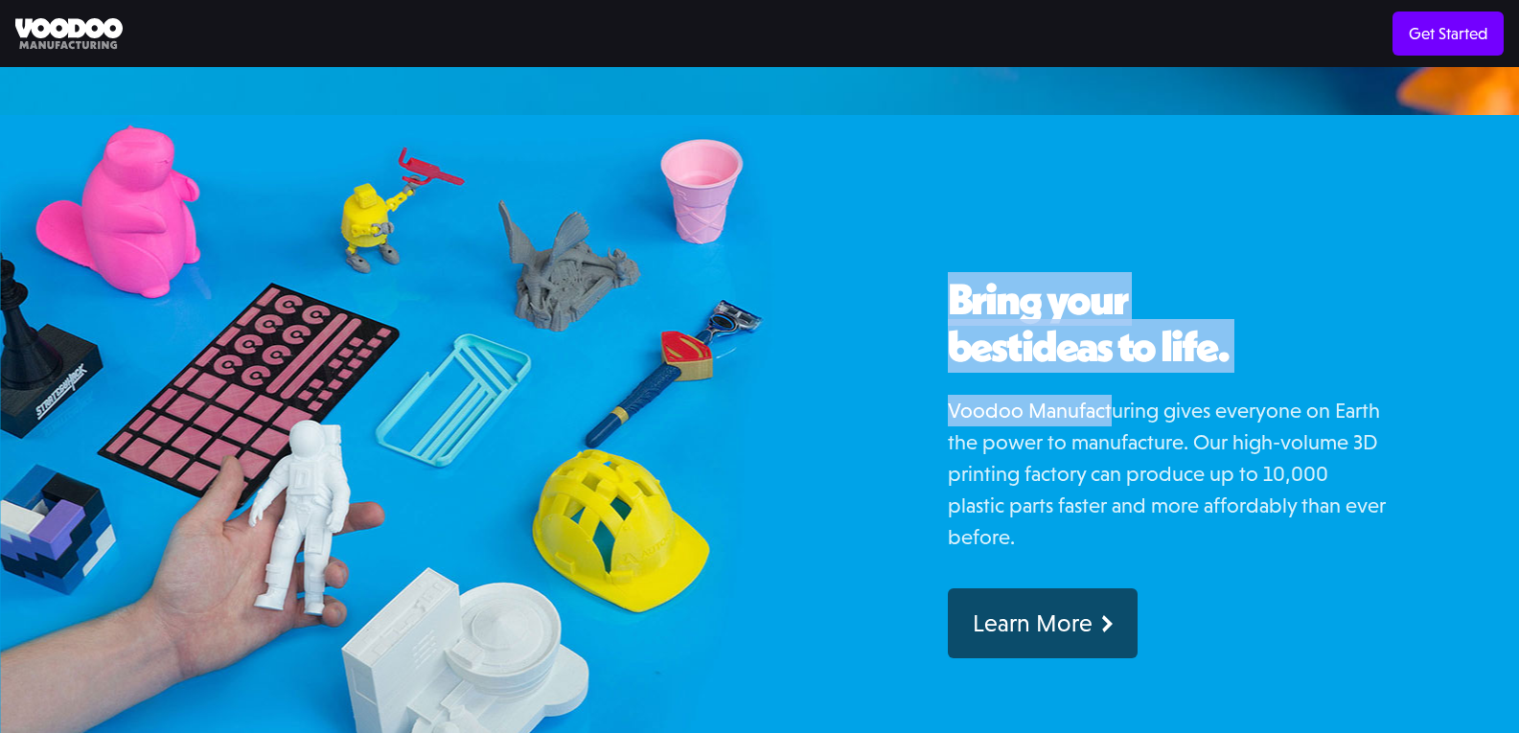
drag, startPoint x: 825, startPoint y: 262, endPoint x: 1129, endPoint y: 376, distance: 324.4
click at [1128, 375] on div "Slide 2 of 4. Bring your best ideas to life. Voodoo Manufacturing gives everyon…" at bounding box center [759, 455] width 1519 height 680
click at [1129, 395] on p "Voodoo Manufacturing gives everyone on Earth the power to manufacture. Our high…" at bounding box center [1168, 474] width 441 height 158
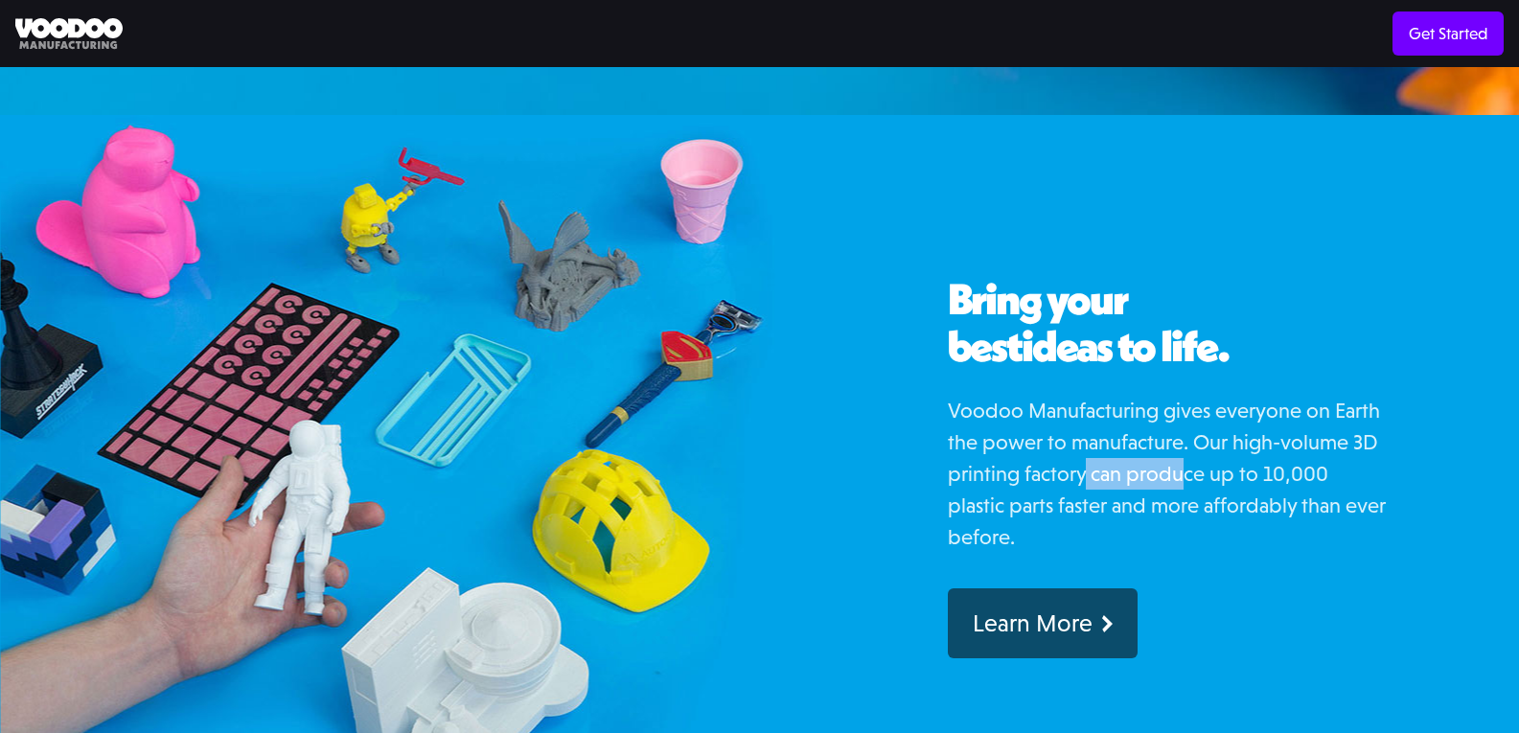
drag, startPoint x: 1186, startPoint y: 437, endPoint x: 1010, endPoint y: 357, distance: 193.4
click at [1055, 401] on p "Voodoo Manufacturing gives everyone on Earth the power to manufacture. Our high…" at bounding box center [1168, 474] width 441 height 158
click at [1010, 395] on p "Voodoo Manufacturing gives everyone on Earth the power to manufacture. Our high…" at bounding box center [1168, 474] width 441 height 158
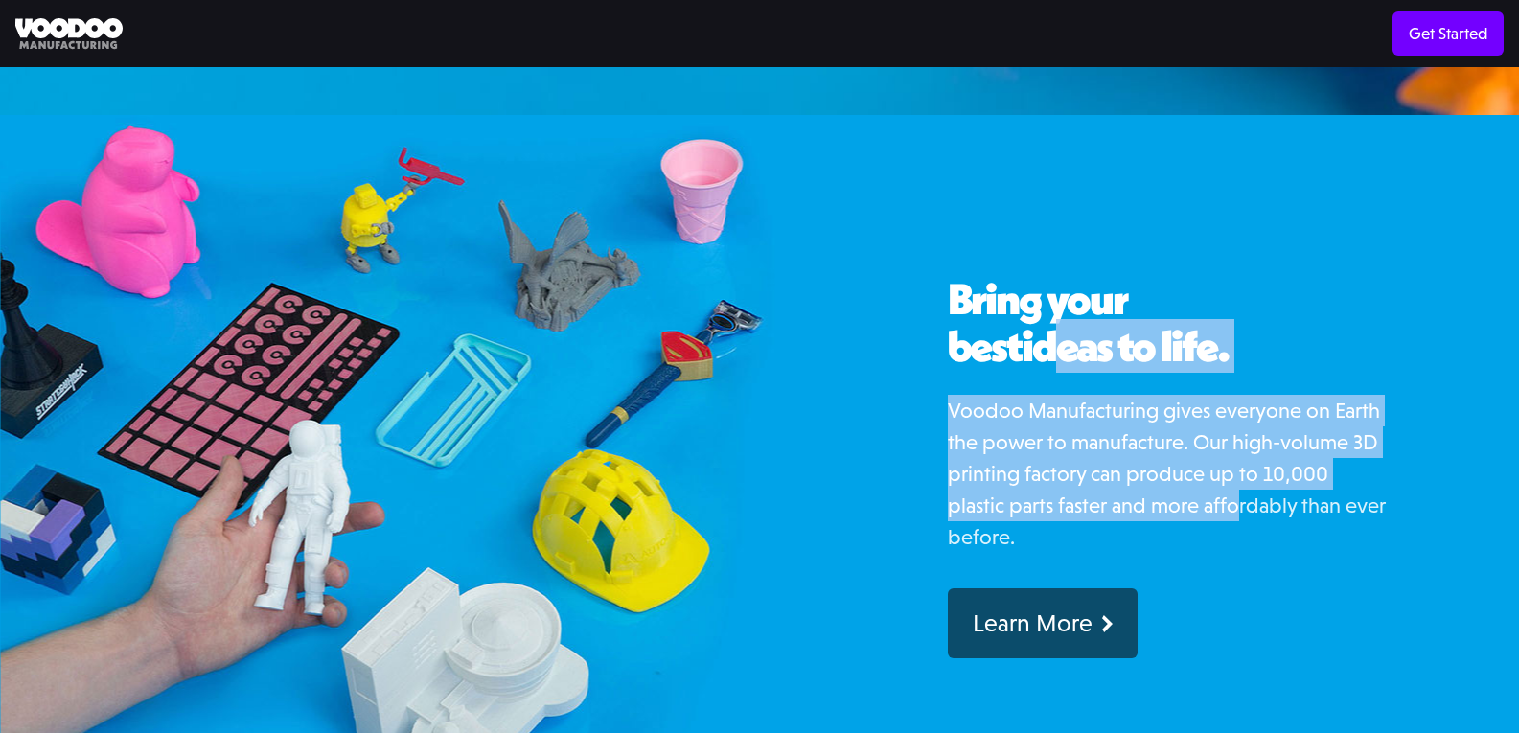
drag, startPoint x: 978, startPoint y: 313, endPoint x: 1228, endPoint y: 475, distance: 297.9
click at [1228, 475] on div "Bring your best ideas to life. Voodoo Manufacturing gives everyone on Earth the…" at bounding box center [1168, 467] width 441 height 383
click at [1228, 475] on p "Voodoo Manufacturing gives everyone on Earth the power to manufacture. Our high…" at bounding box center [1168, 474] width 441 height 158
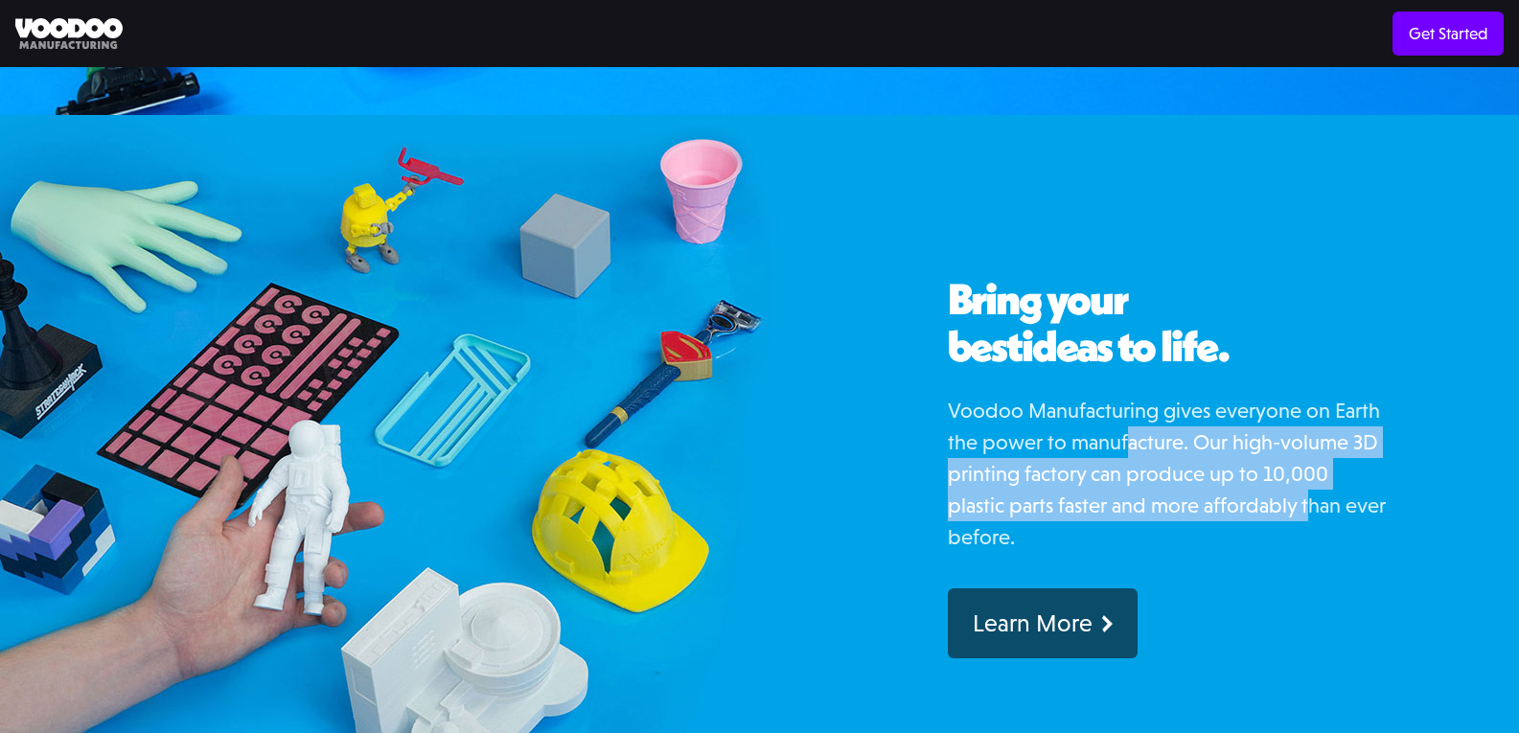
drag, startPoint x: 1244, startPoint y: 479, endPoint x: 1103, endPoint y: 373, distance: 176.5
click at [1109, 395] on p "Voodoo Manufacturing gives everyone on Earth the power to manufacture. Our high…" at bounding box center [1168, 474] width 441 height 158
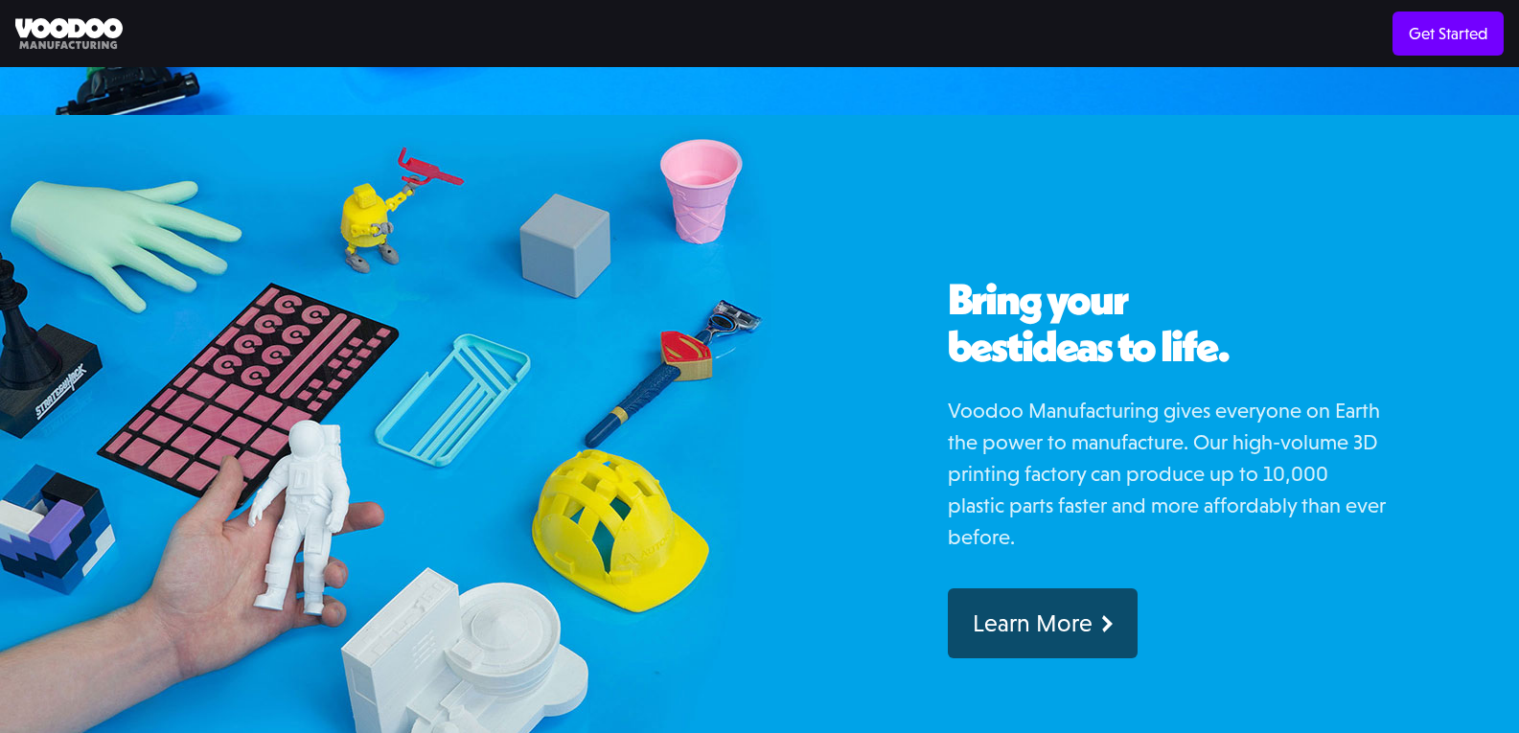
click at [1093, 395] on p "Voodoo Manufacturing gives everyone on Earth the power to manufacture. Our high…" at bounding box center [1168, 474] width 441 height 158
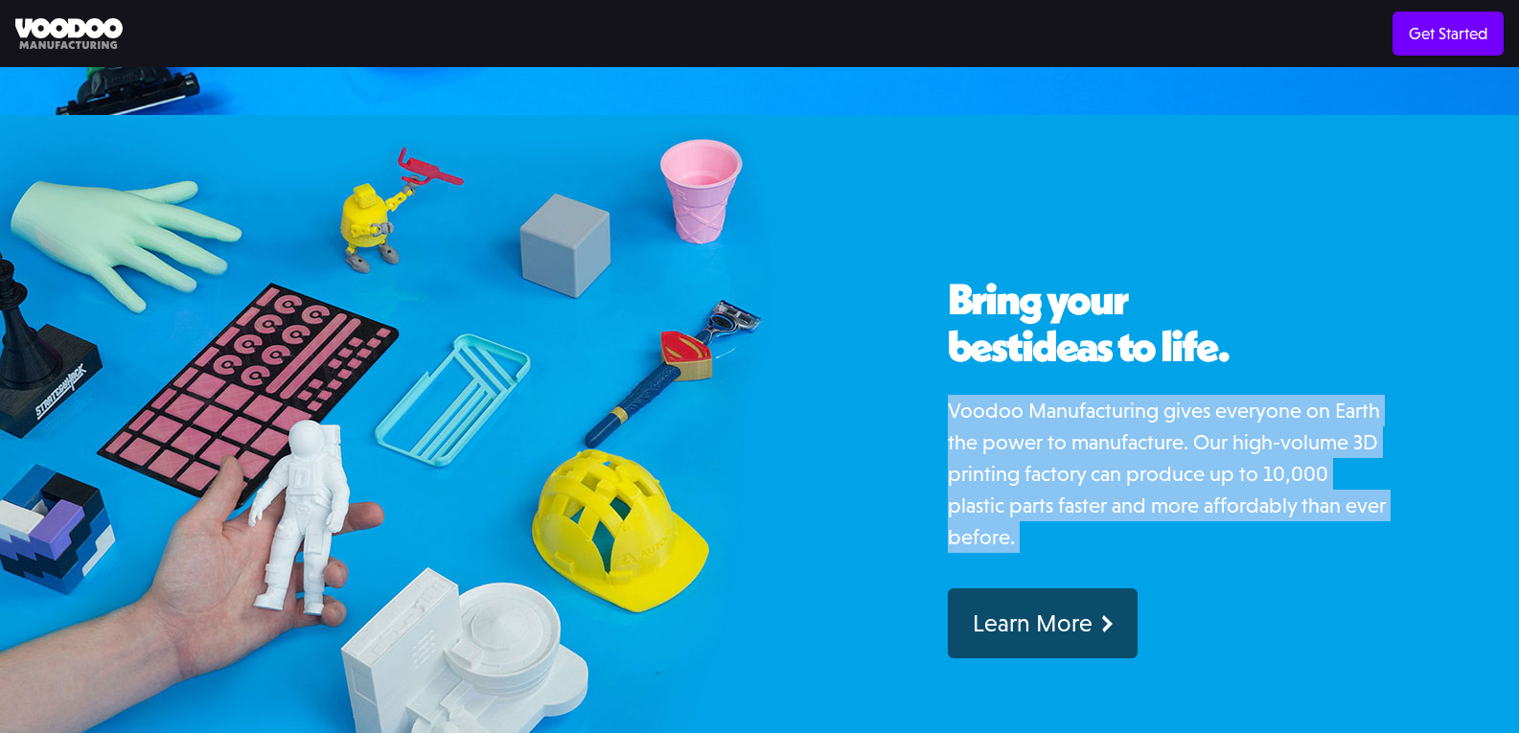
click at [1093, 395] on p "Voodoo Manufacturing gives everyone on Earth the power to manufacture. Our high…" at bounding box center [1168, 474] width 441 height 158
click at [1017, 395] on p "Voodoo Manufacturing gives everyone on Earth the power to manufacture. Our high…" at bounding box center [1168, 474] width 441 height 158
drag, startPoint x: 1192, startPoint y: 453, endPoint x: 1208, endPoint y: 438, distance: 22.4
click at [1204, 448] on p "Voodoo Manufacturing gives everyone on Earth the power to manufacture. Our high…" at bounding box center [1168, 474] width 441 height 158
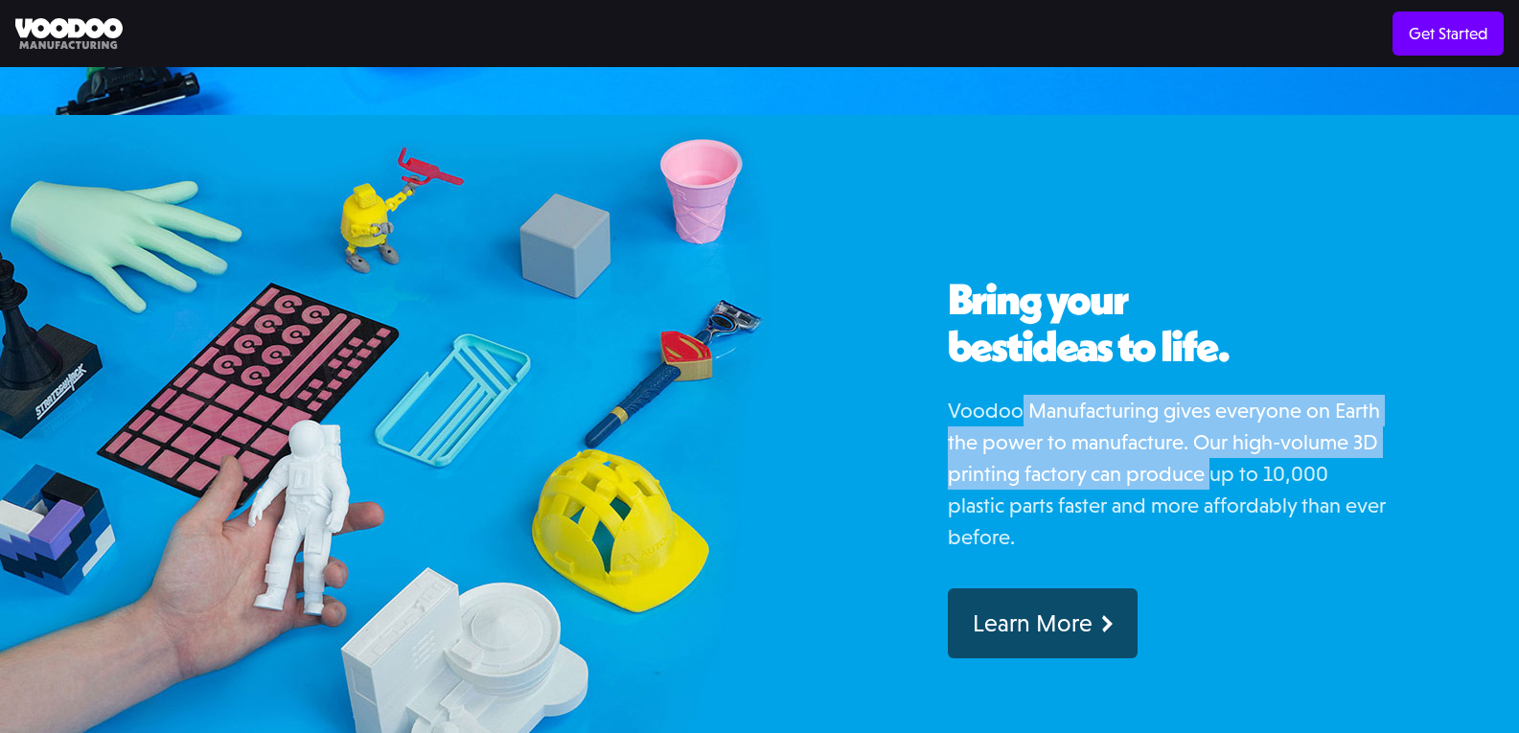
click at [1208, 438] on p "Voodoo Manufacturing gives everyone on Earth the power to manufacture. Our high…" at bounding box center [1168, 474] width 441 height 158
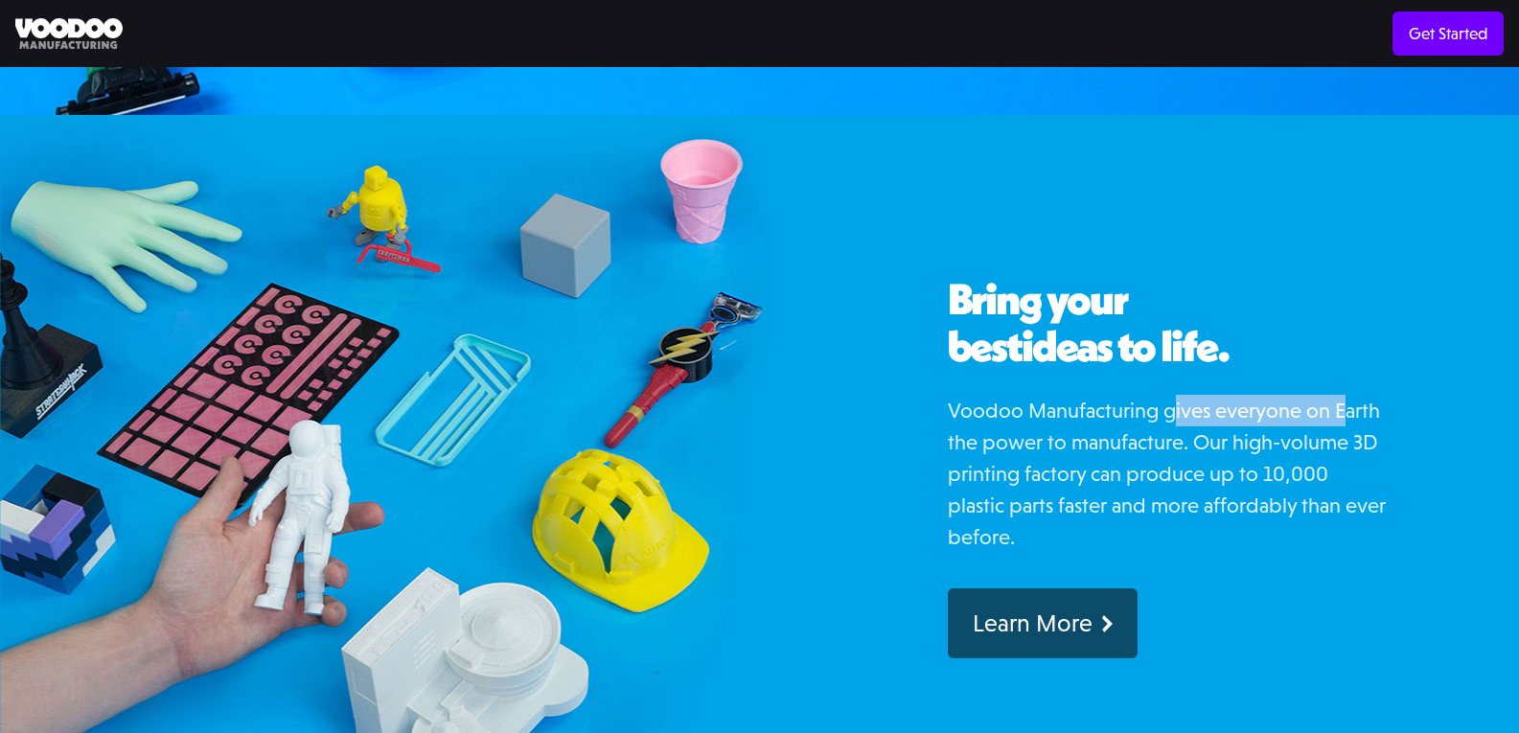
drag, startPoint x: 1175, startPoint y: 373, endPoint x: 1233, endPoint y: 413, distance: 71.0
click at [1349, 395] on p "Voodoo Manufacturing gives everyone on Earth the power to manufacture. Our high…" at bounding box center [1168, 474] width 441 height 158
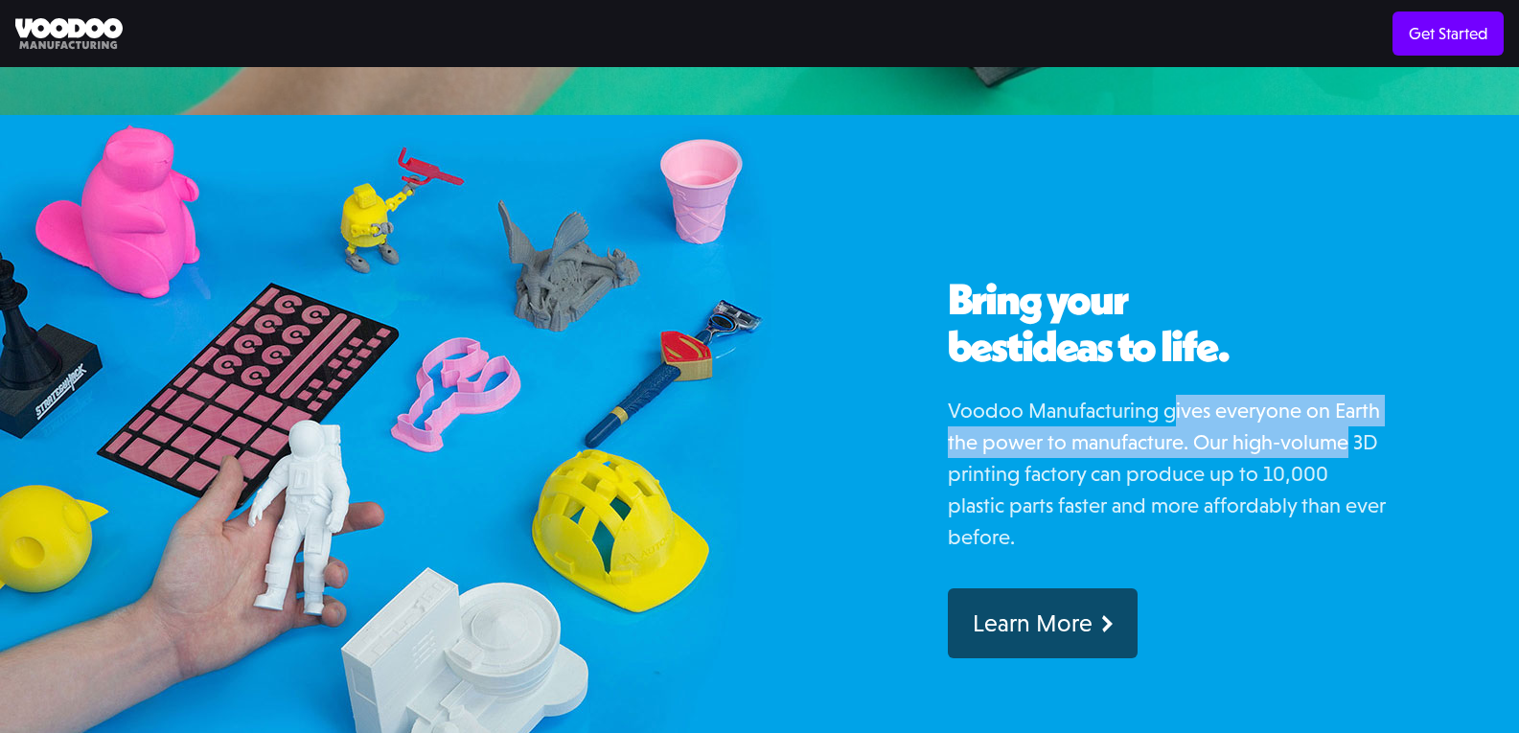
click at [1153, 406] on p "Voodoo Manufacturing gives everyone on Earth the power to manufacture. Our high…" at bounding box center [1168, 474] width 441 height 158
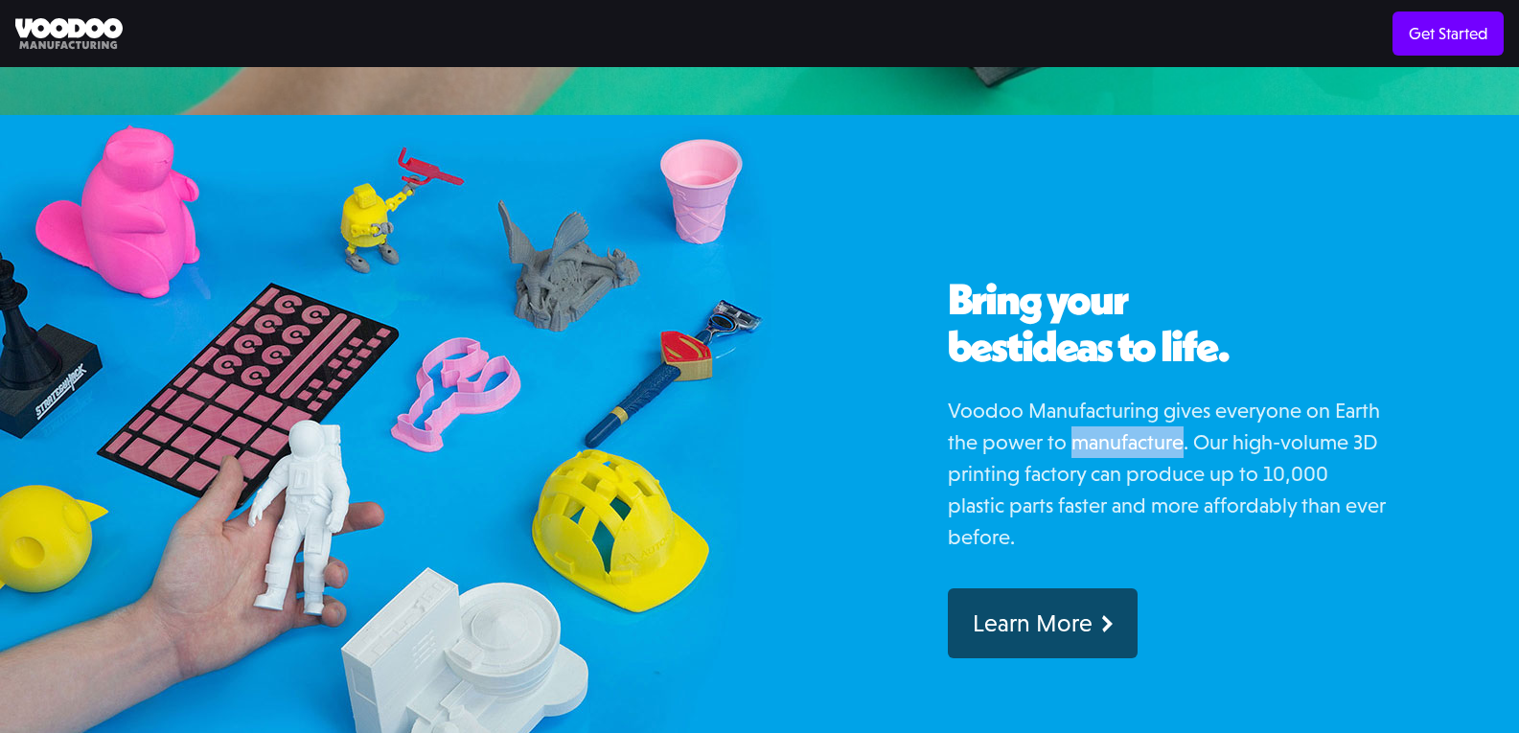
click at [1153, 406] on p "Voodoo Manufacturing gives everyone on Earth the power to manufacture. Our high…" at bounding box center [1168, 474] width 441 height 158
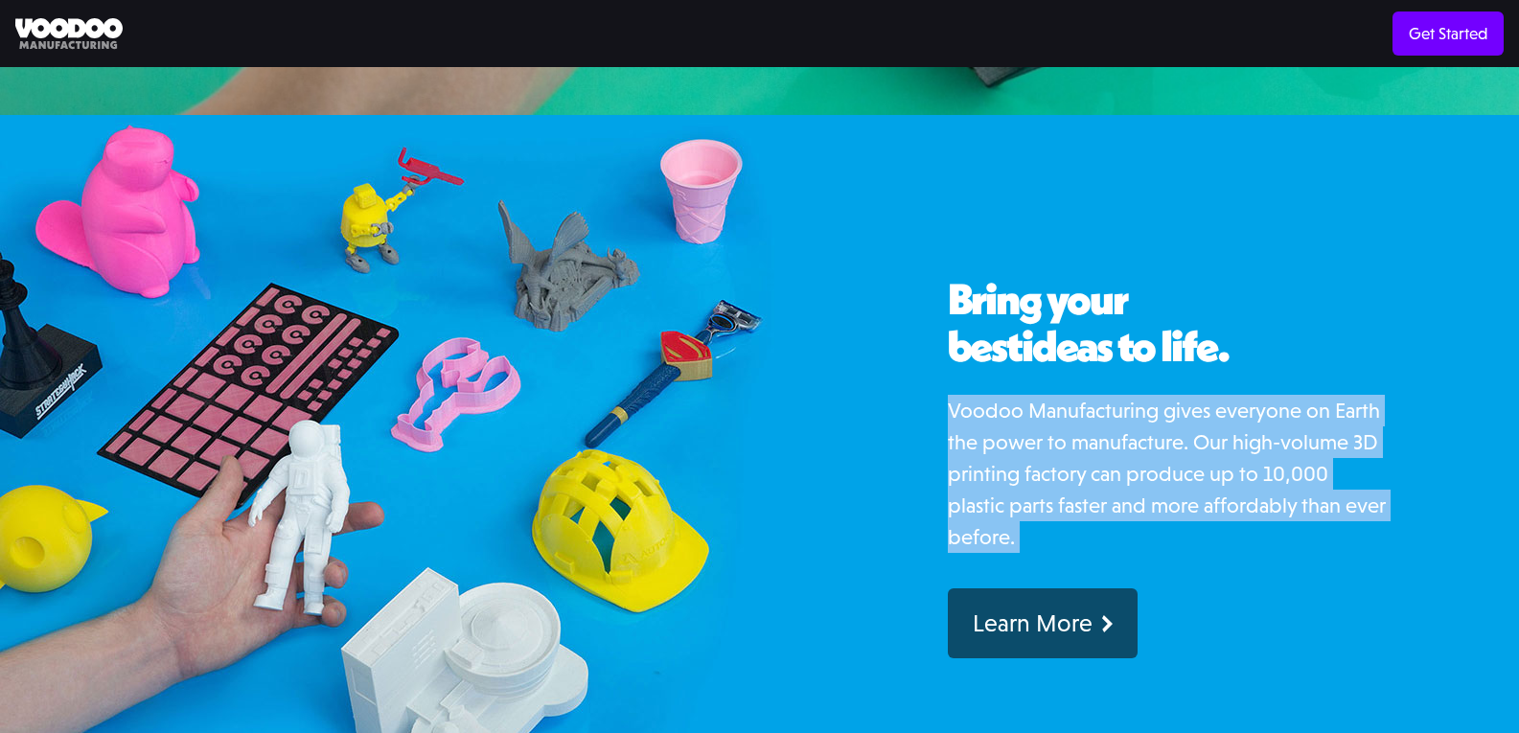
click at [1153, 406] on p "Voodoo Manufacturing gives everyone on Earth the power to manufacture. Our high…" at bounding box center [1168, 474] width 441 height 158
click at [1124, 404] on p "Voodoo Manufacturing gives everyone on Earth the power to manufacture. Our high…" at bounding box center [1168, 474] width 441 height 158
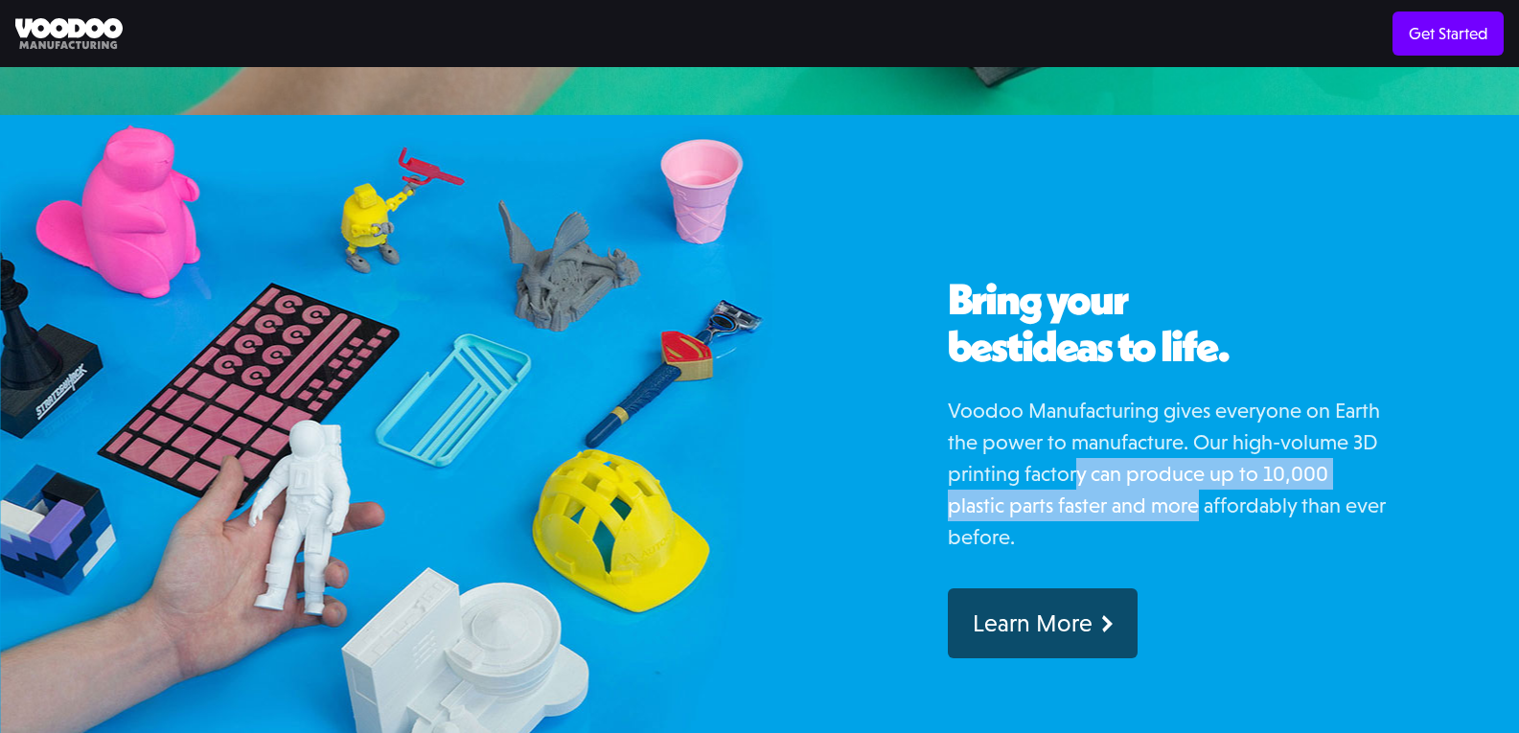
click at [1229, 459] on p "Voodoo Manufacturing gives everyone on Earth the power to manufacture. Our high…" at bounding box center [1168, 474] width 441 height 158
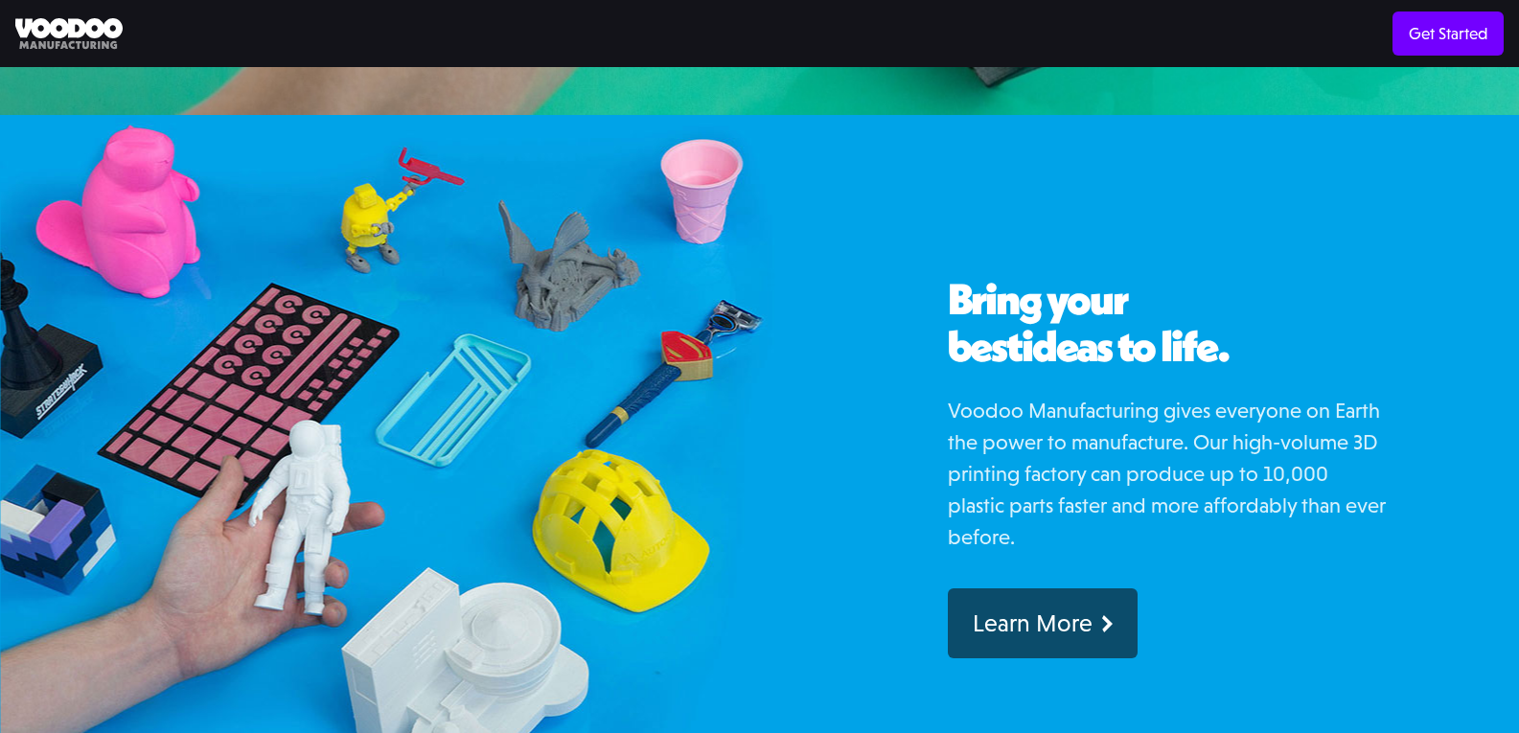
click at [1246, 455] on p "Voodoo Manufacturing gives everyone on Earth the power to manufacture. Our high…" at bounding box center [1168, 474] width 441 height 158
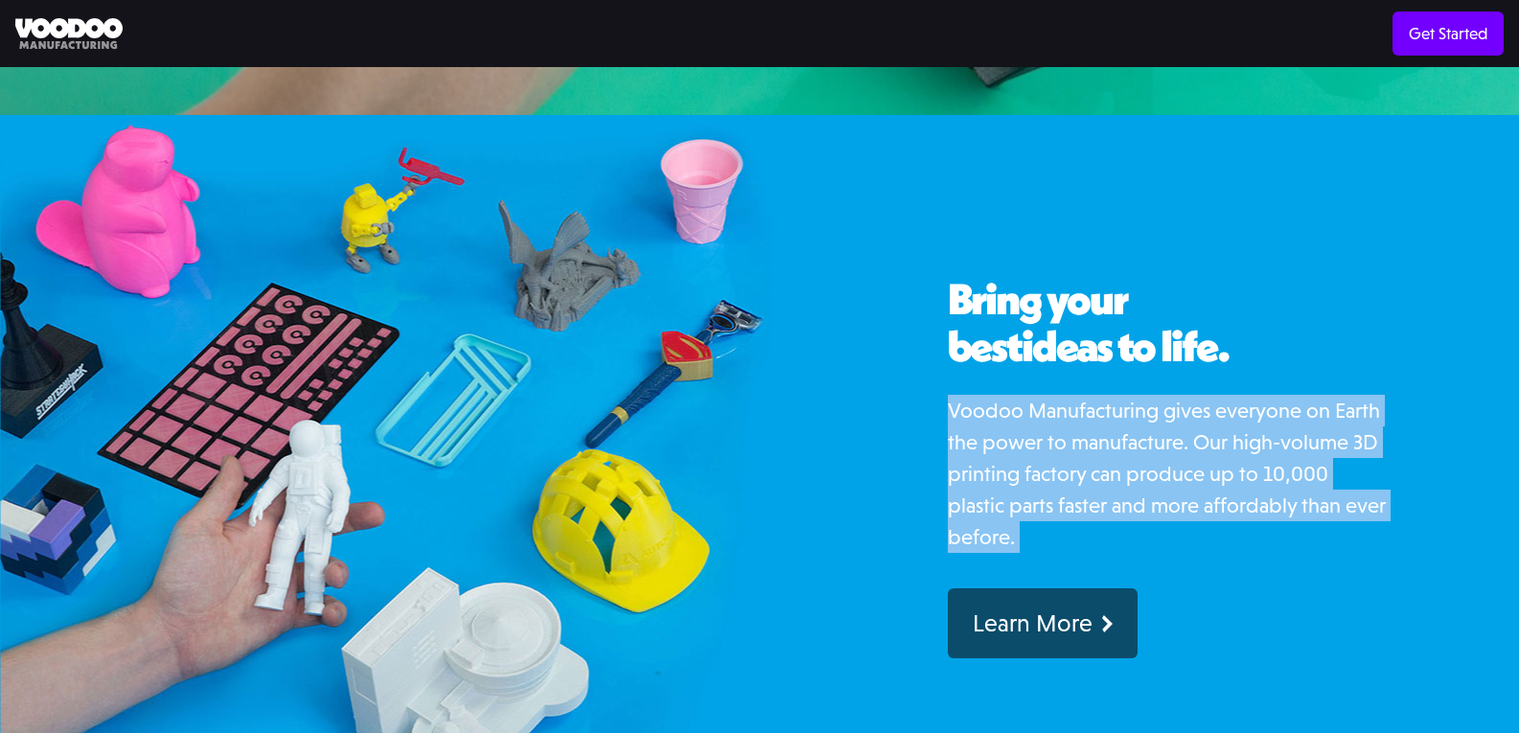
click at [1246, 455] on p "Voodoo Manufacturing gives everyone on Earth the power to manufacture. Our high…" at bounding box center [1168, 474] width 441 height 158
click at [1085, 352] on div "Bring your best ideas to life. Voodoo Manufacturing gives everyone on Earth the…" at bounding box center [1168, 467] width 441 height 383
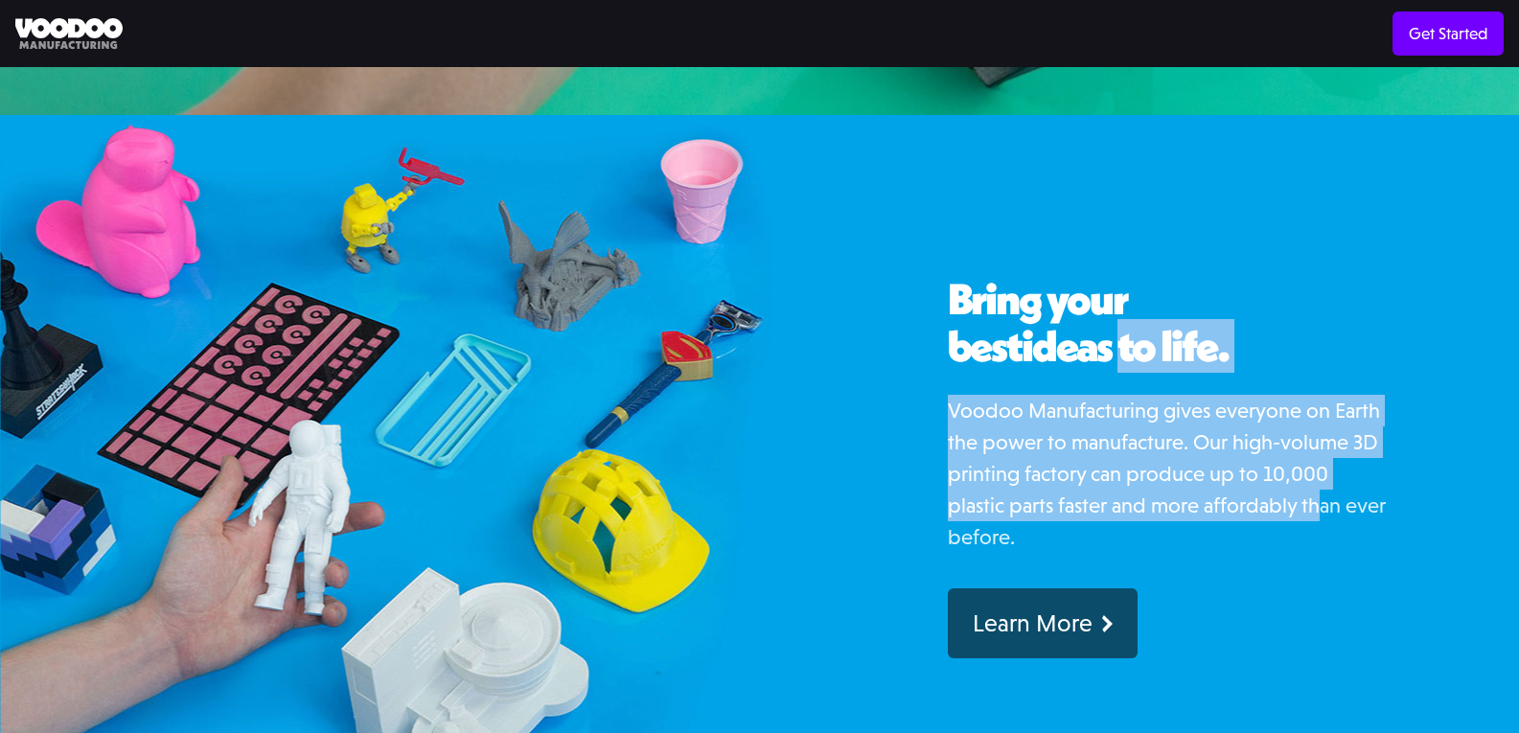
drag, startPoint x: 1050, startPoint y: 316, endPoint x: 1272, endPoint y: 466, distance: 267.1
click at [1272, 466] on div "Bring your best ideas to life. Voodoo Manufacturing gives everyone on Earth the…" at bounding box center [1168, 467] width 441 height 383
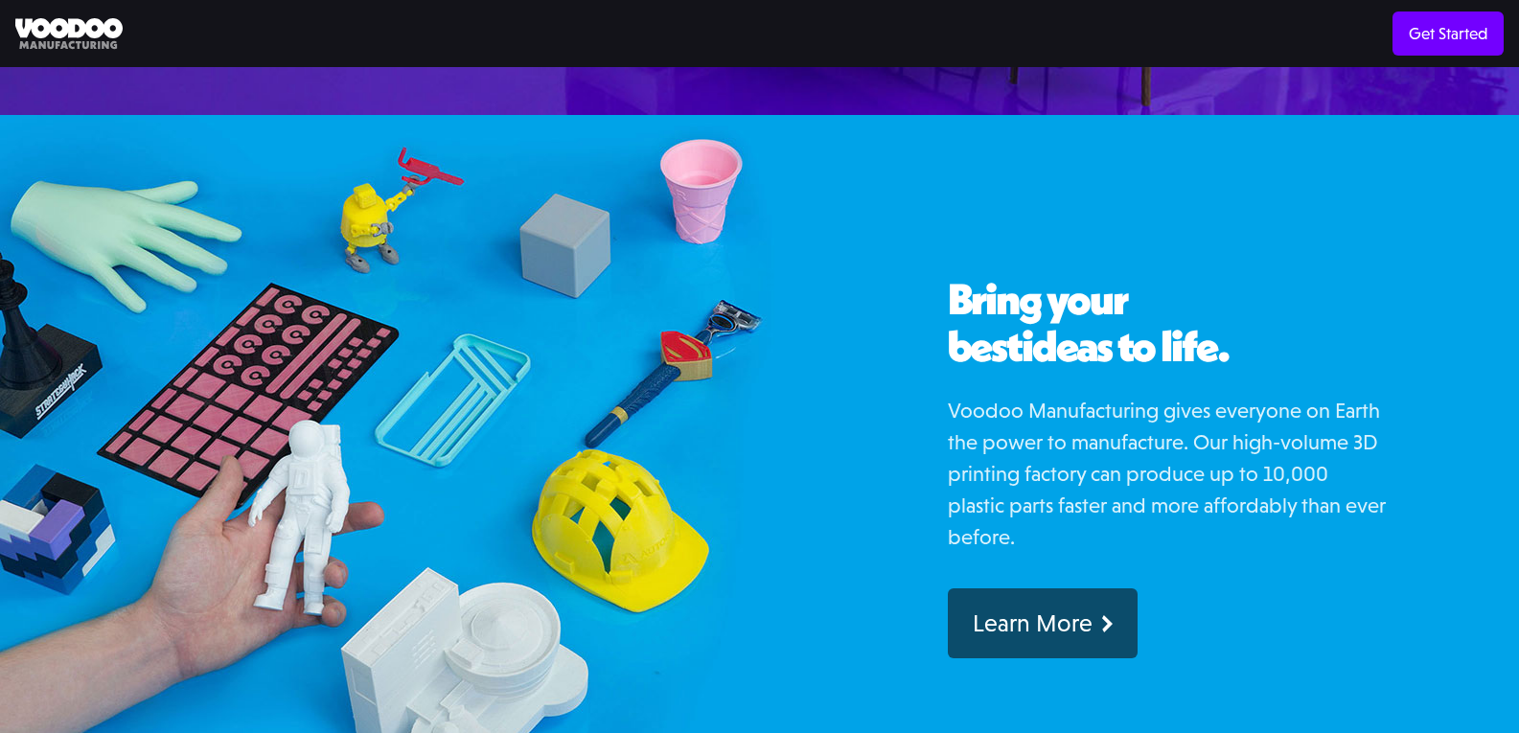
click at [1280, 453] on p "Voodoo Manufacturing gives everyone on Earth the power to manufacture. Our high…" at bounding box center [1168, 474] width 441 height 158
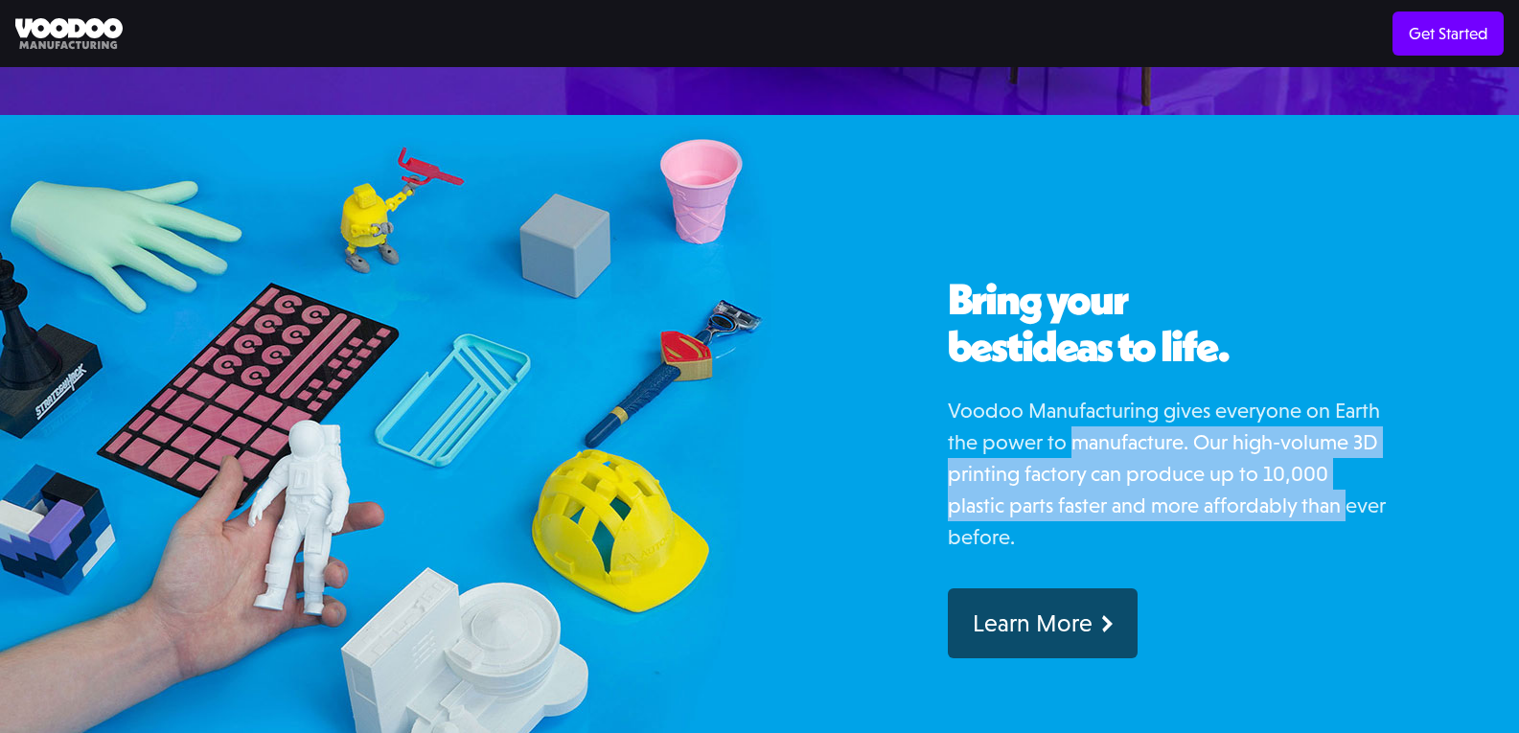
click at [1105, 353] on div "Bring your best ideas to life. Voodoo Manufacturing gives everyone on Earth the…" at bounding box center [1168, 467] width 441 height 383
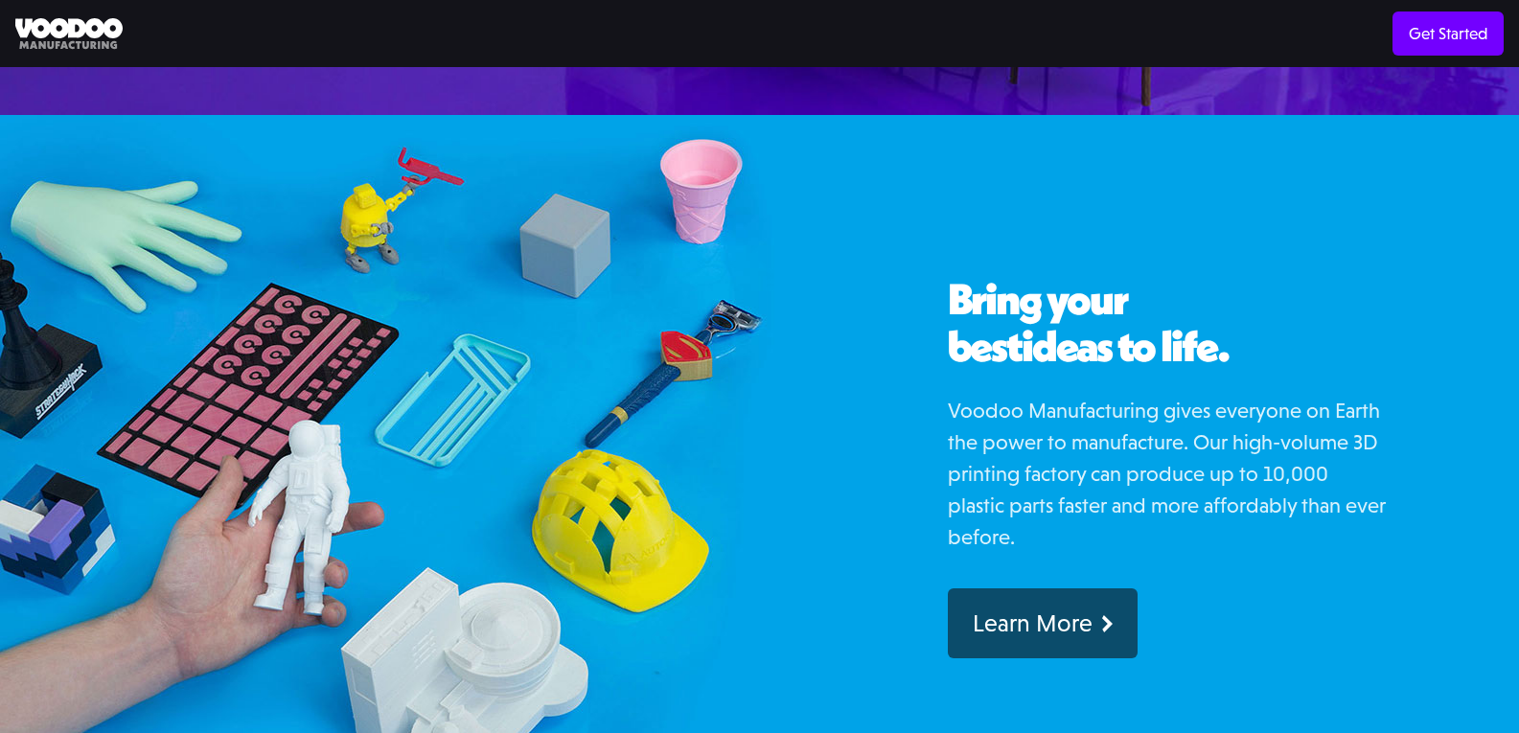
click at [1081, 331] on span "ideas to life." at bounding box center [1124, 346] width 207 height 54
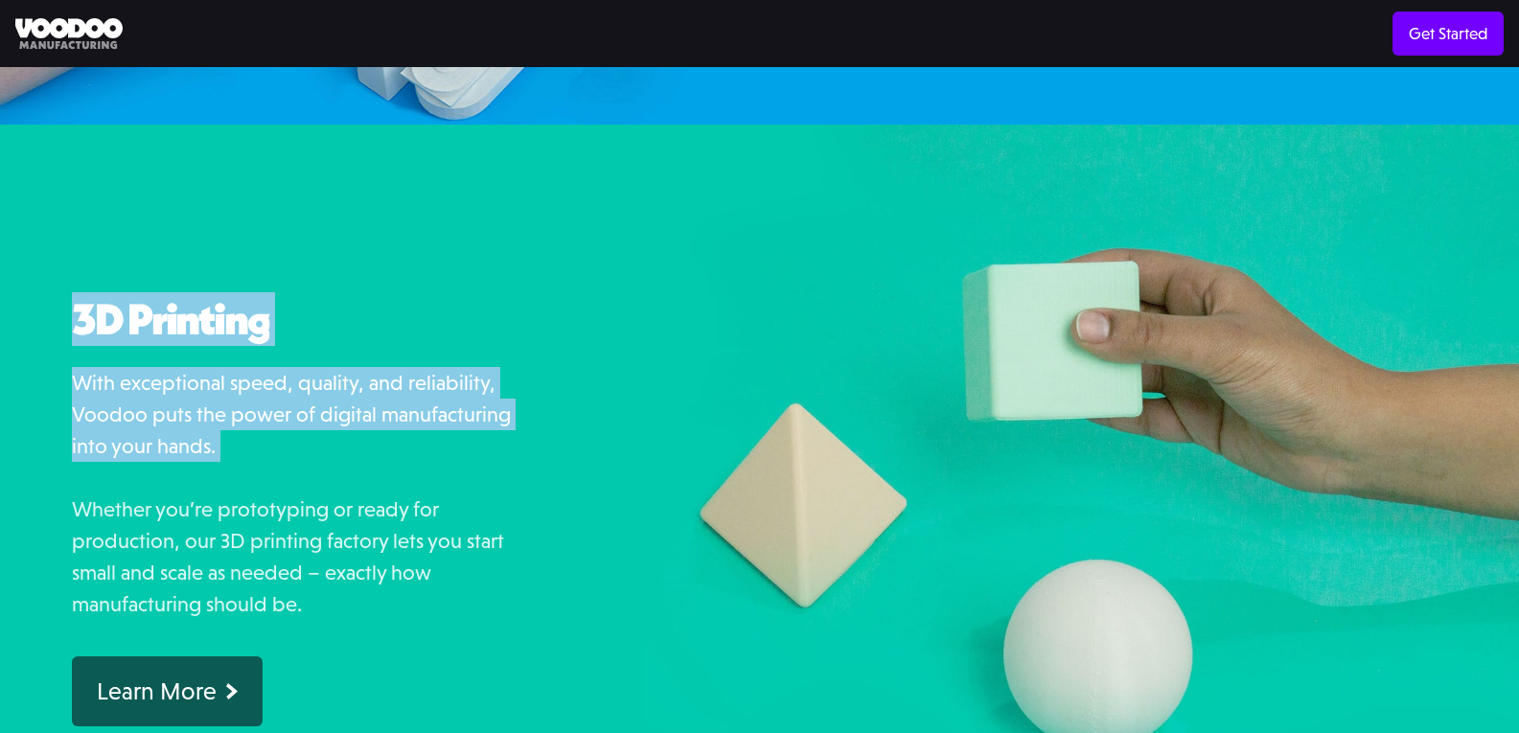
drag, startPoint x: 287, startPoint y: 432, endPoint x: 349, endPoint y: 443, distance: 62.2
click at [328, 442] on div "3D Printing With exceptional speed, quality, and reliability, Voodoo puts the p…" at bounding box center [321, 499] width 643 height 749
click at [355, 439] on p "With exceptional speed, quality, and reliability, Voodoo puts the power of digi…" at bounding box center [292, 493] width 441 height 253
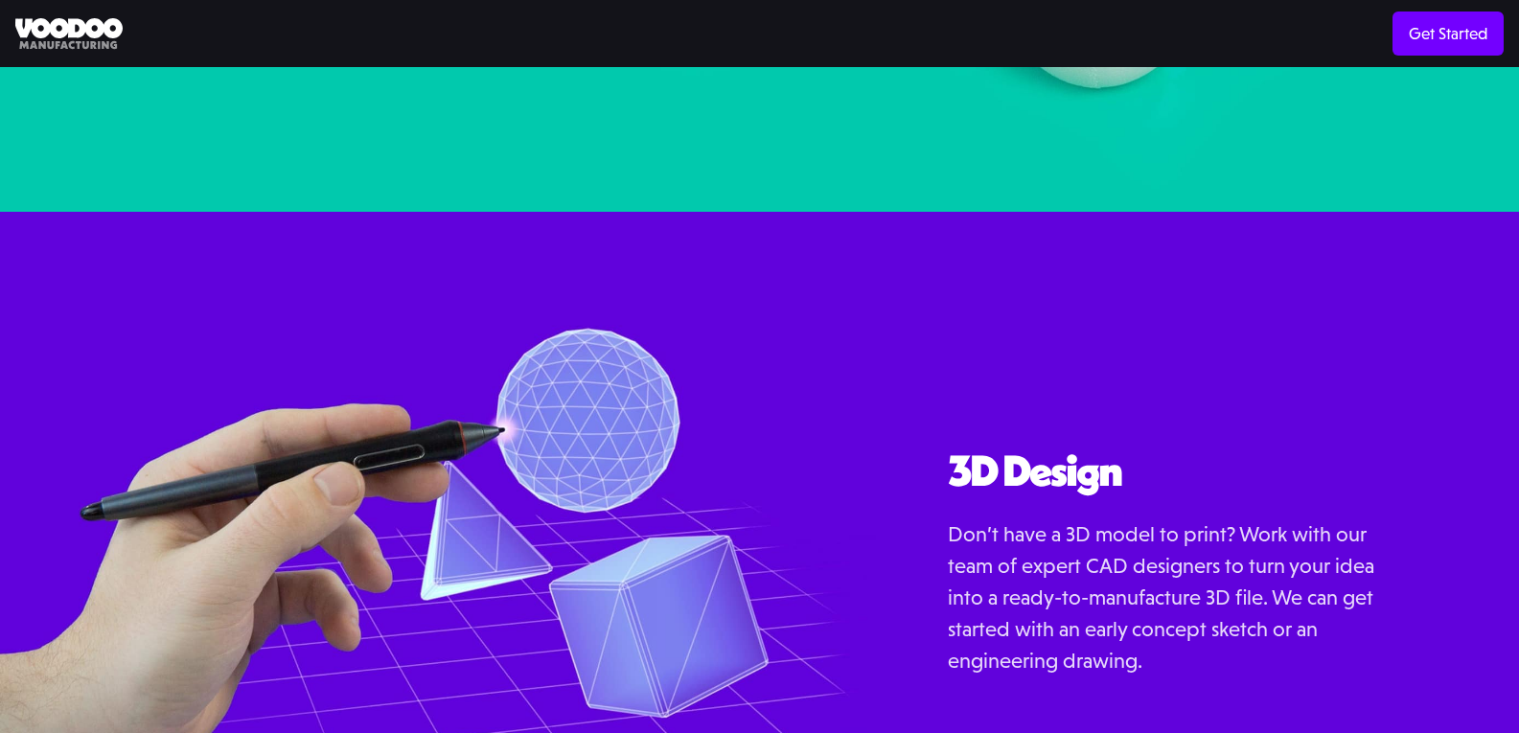
scroll to position [2108, 0]
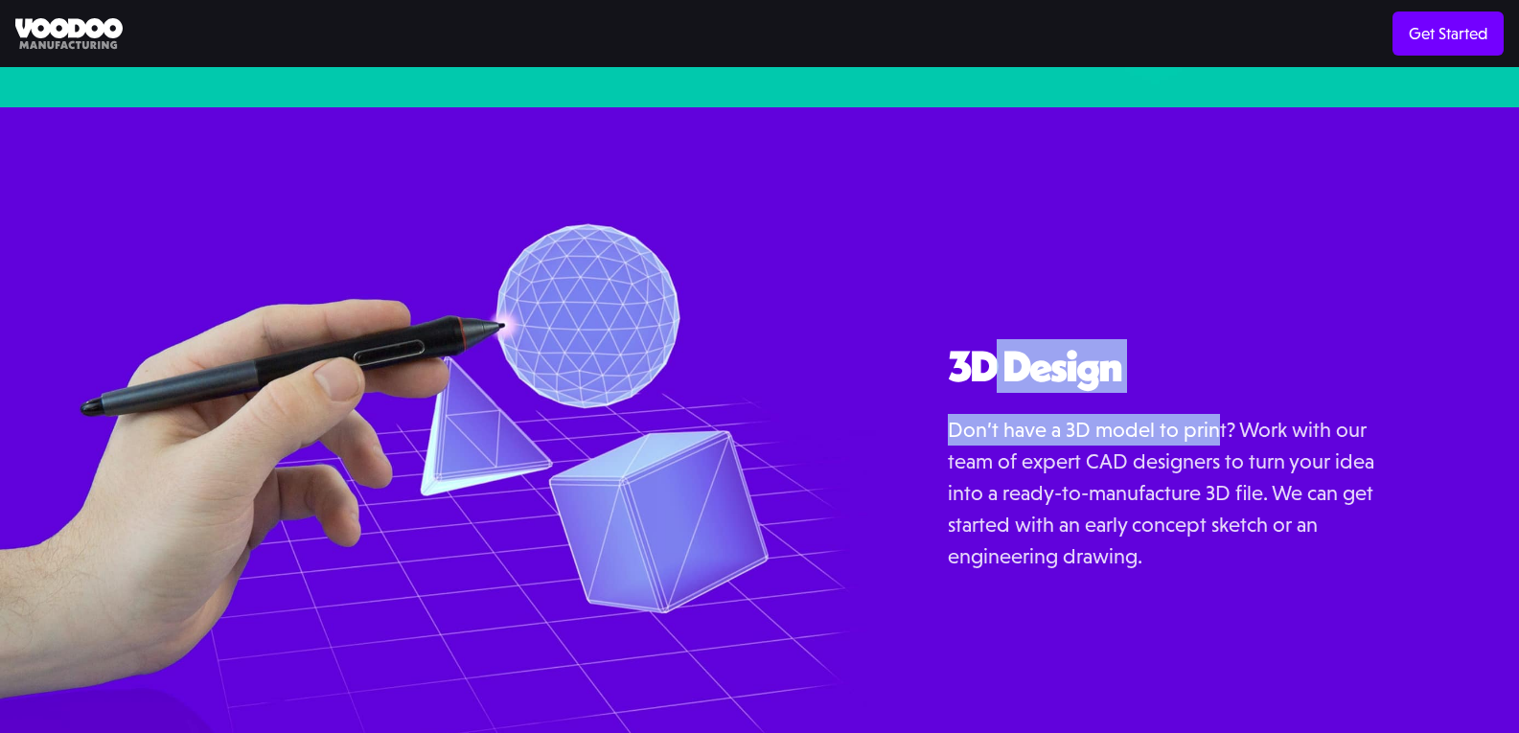
drag, startPoint x: 1133, startPoint y: 354, endPoint x: 1245, endPoint y: 366, distance: 112.8
click at [1226, 378] on div "3D Design Don’t have a 3D model to print? Work with our team of expert CAD desi…" at bounding box center [1197, 481] width 643 height 749
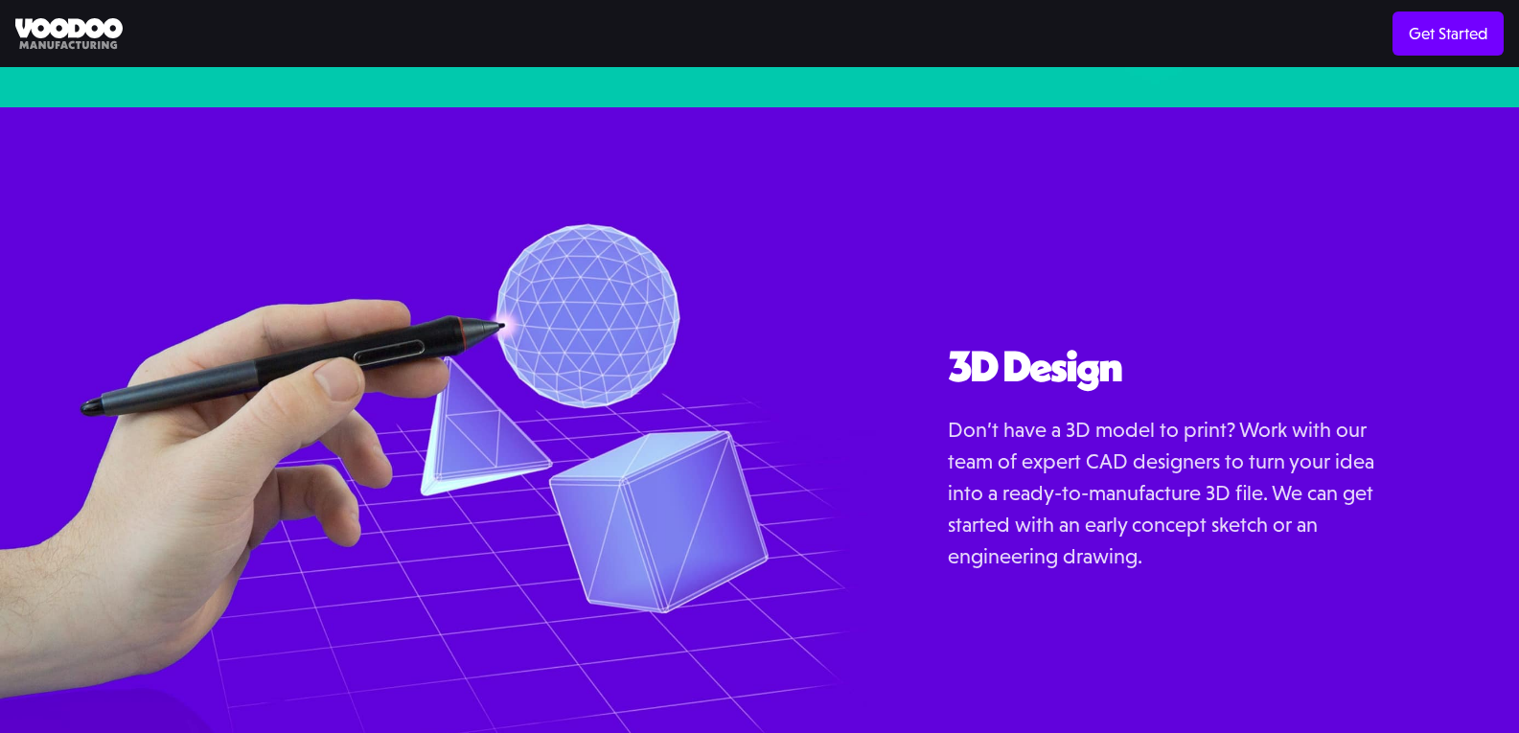
click at [1245, 366] on div "3D Design Don’t have a 3D model to print? Work with our team of expert CAD desi…" at bounding box center [1168, 494] width 441 height 302
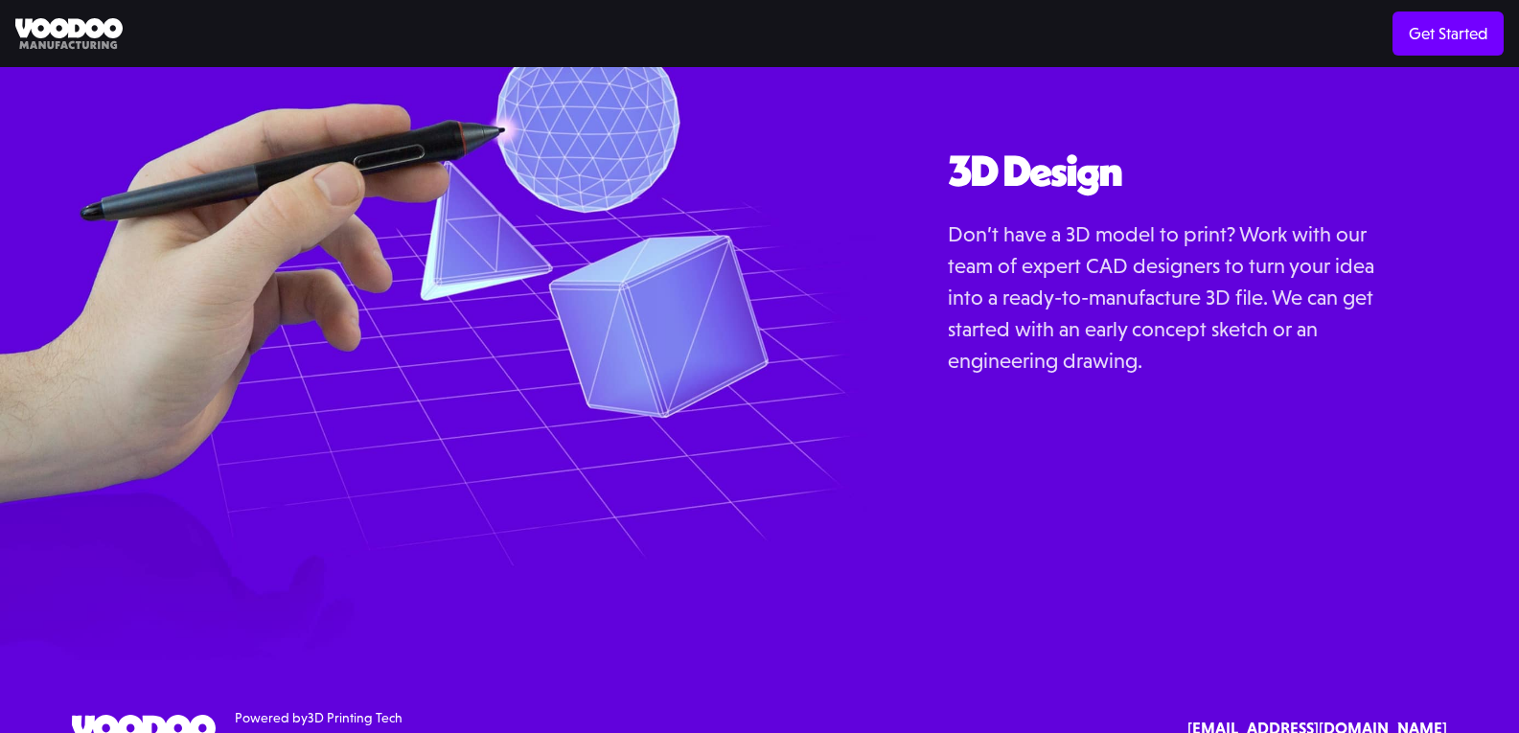
scroll to position [2304, 0]
